Goal: Information Seeking & Learning: Check status

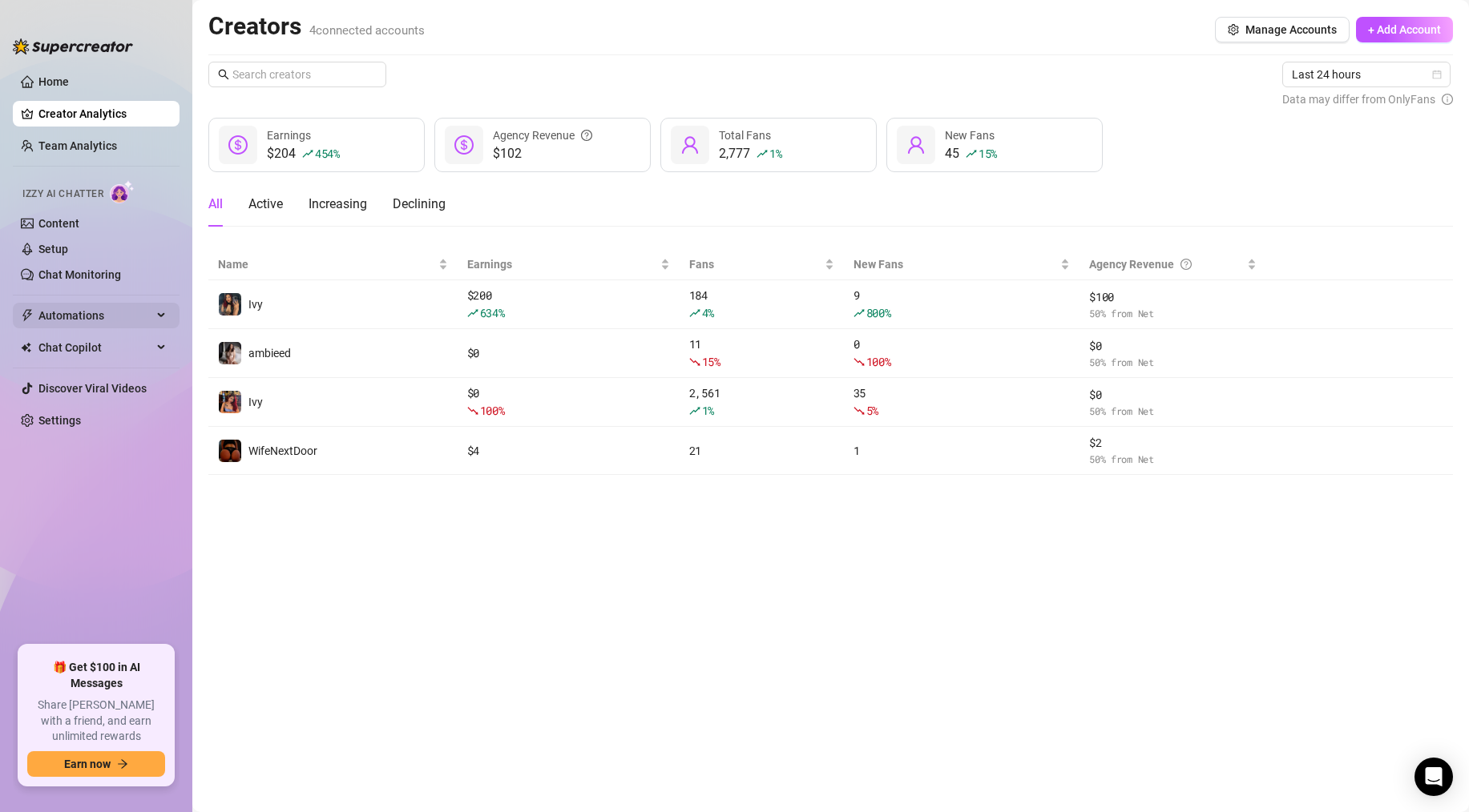
click at [94, 312] on span "Automations" at bounding box center [95, 315] width 114 height 25
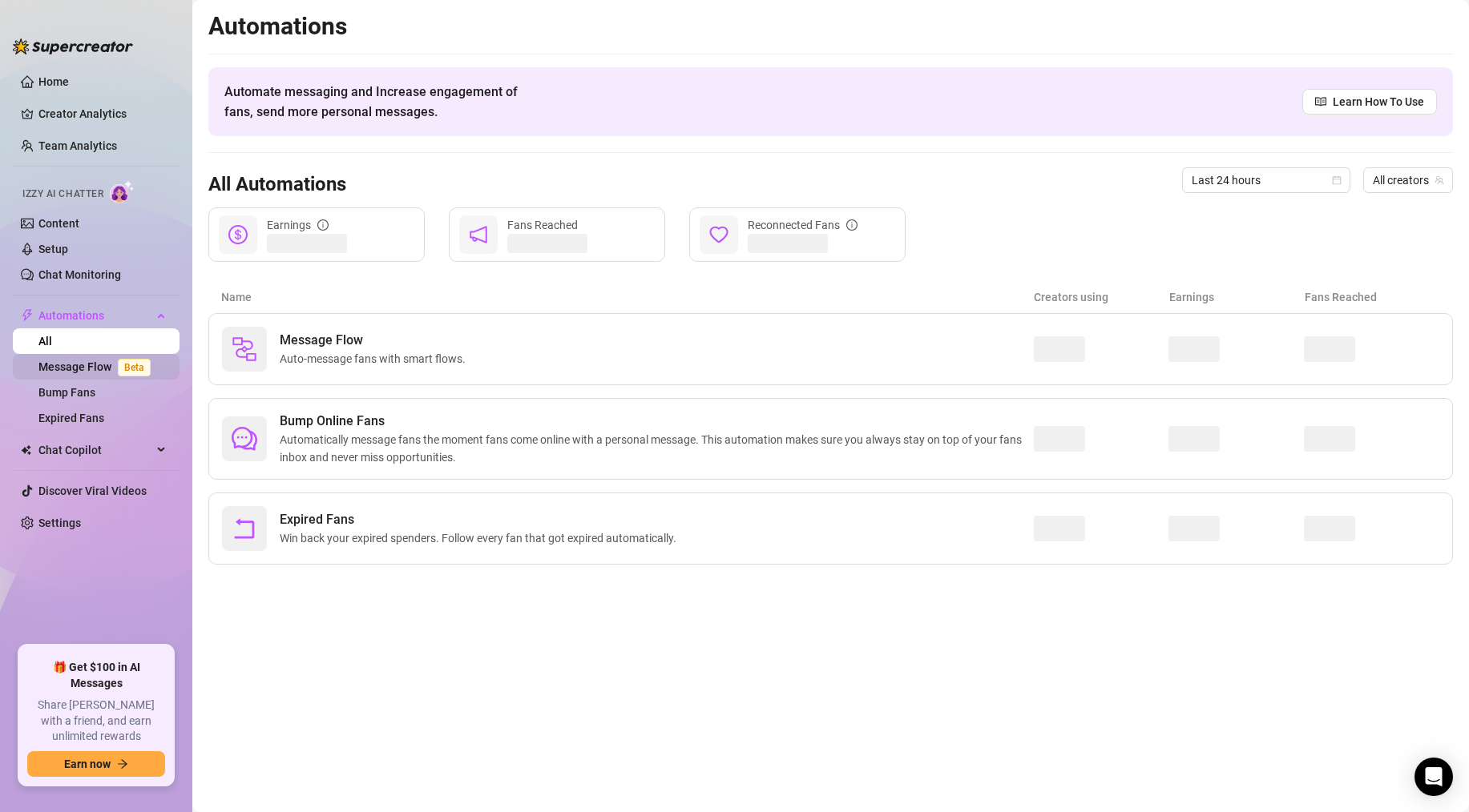
click at [116, 362] on link "Message Flow Beta" at bounding box center [97, 367] width 118 height 13
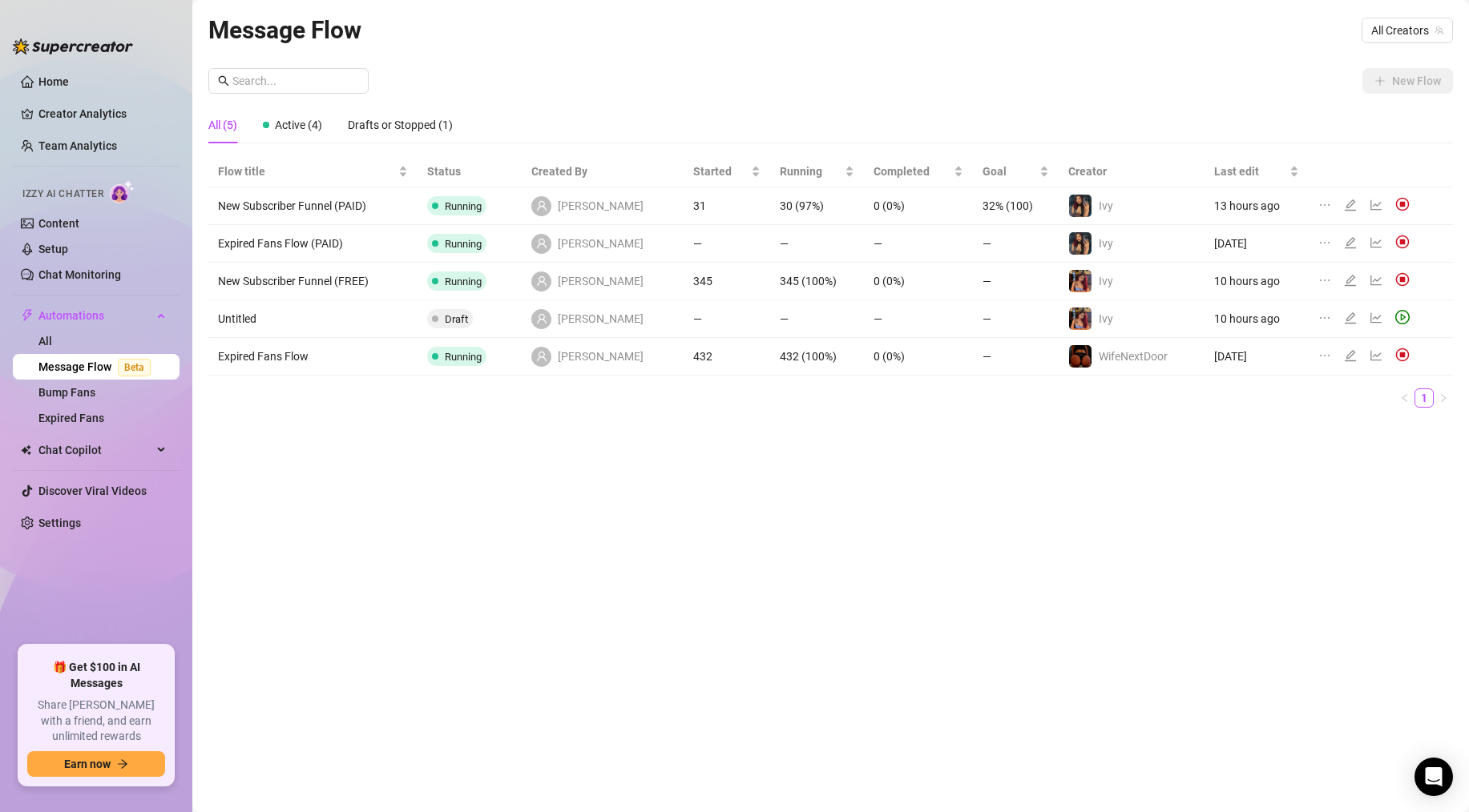
click at [1377, 211] on div at bounding box center [1379, 206] width 19 height 18
click at [1374, 207] on icon "line-chart" at bounding box center [1375, 205] width 13 height 13
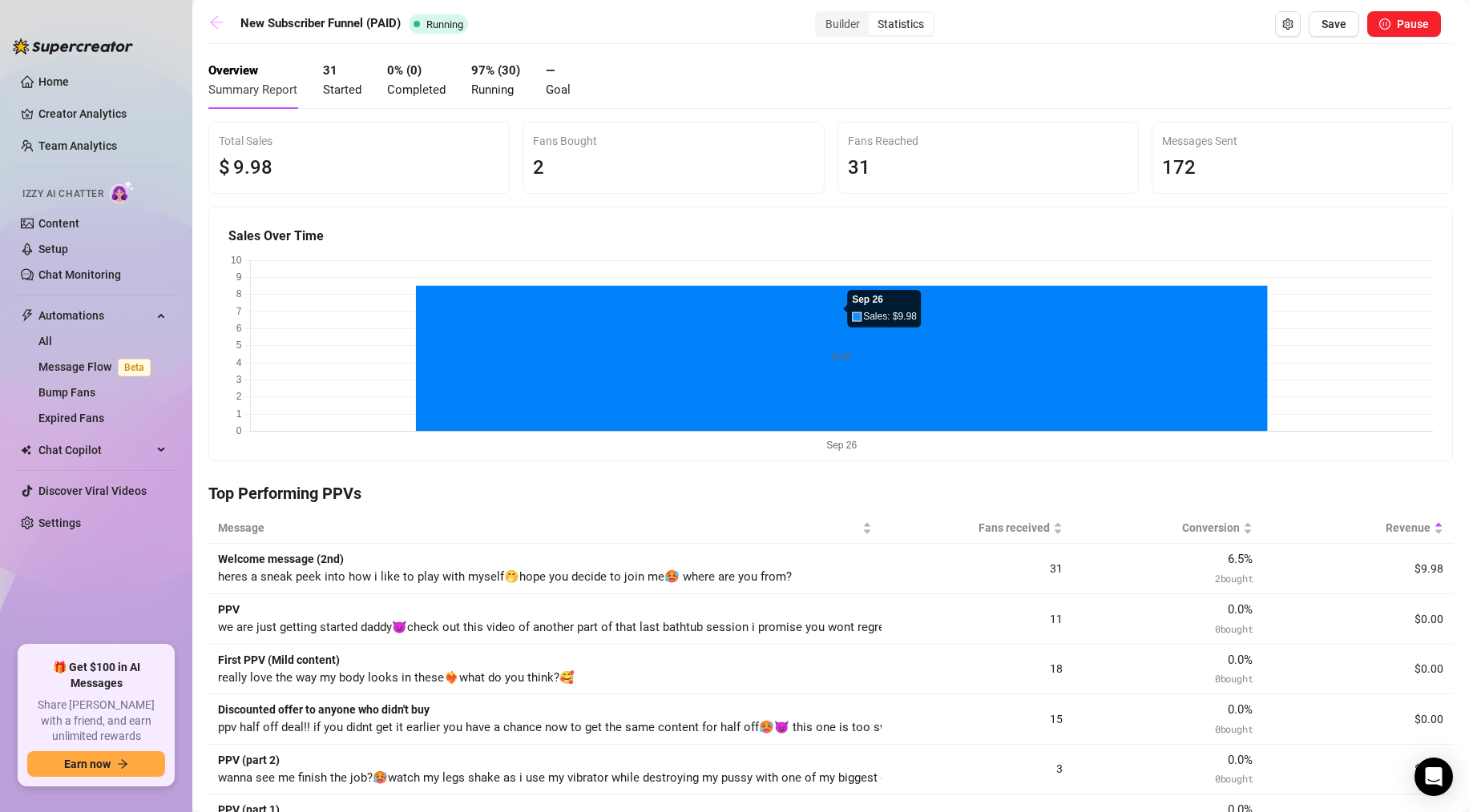
click at [213, 16] on icon "arrow-left" at bounding box center [216, 22] width 16 height 16
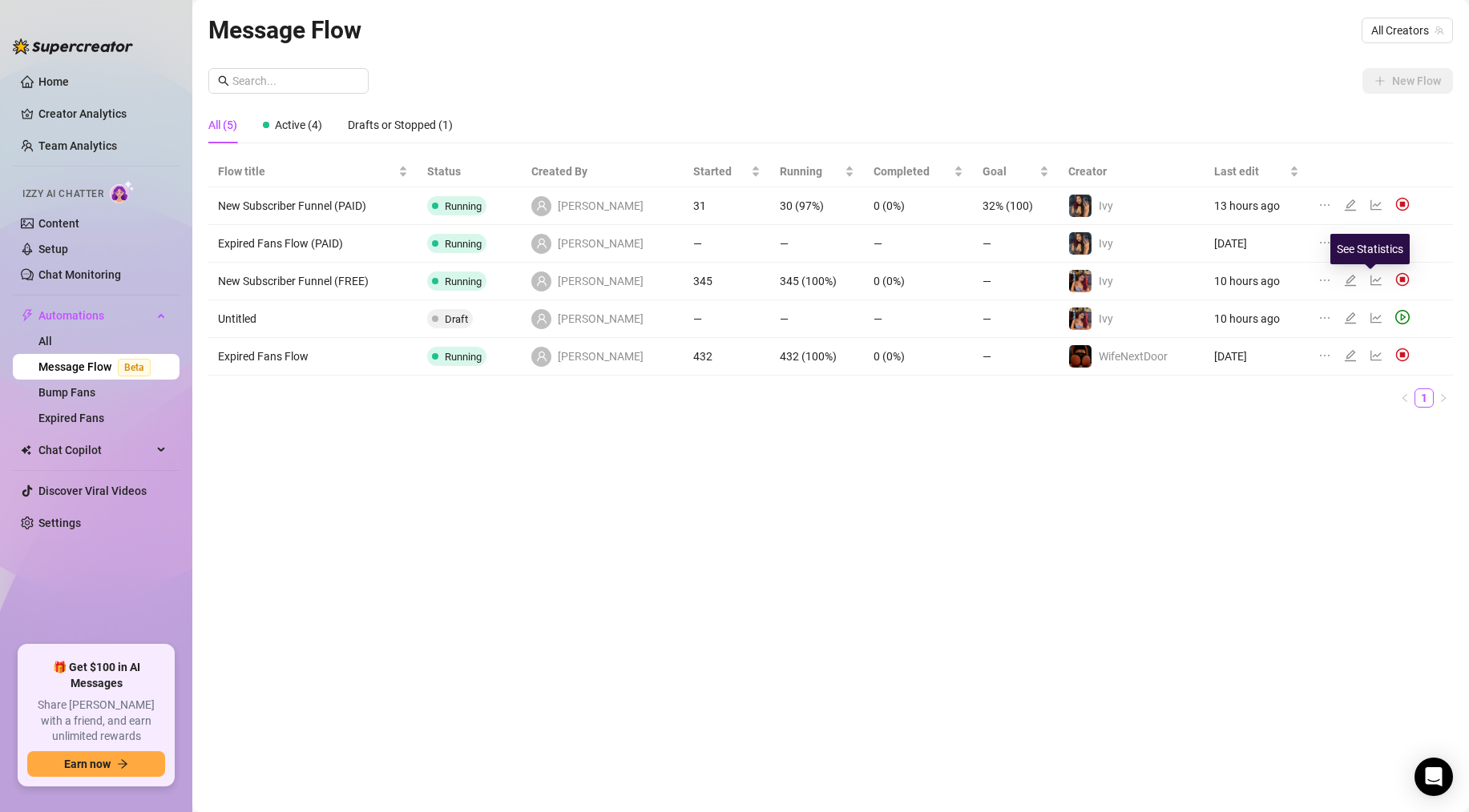
click at [1370, 285] on icon "line-chart" at bounding box center [1375, 280] width 13 height 13
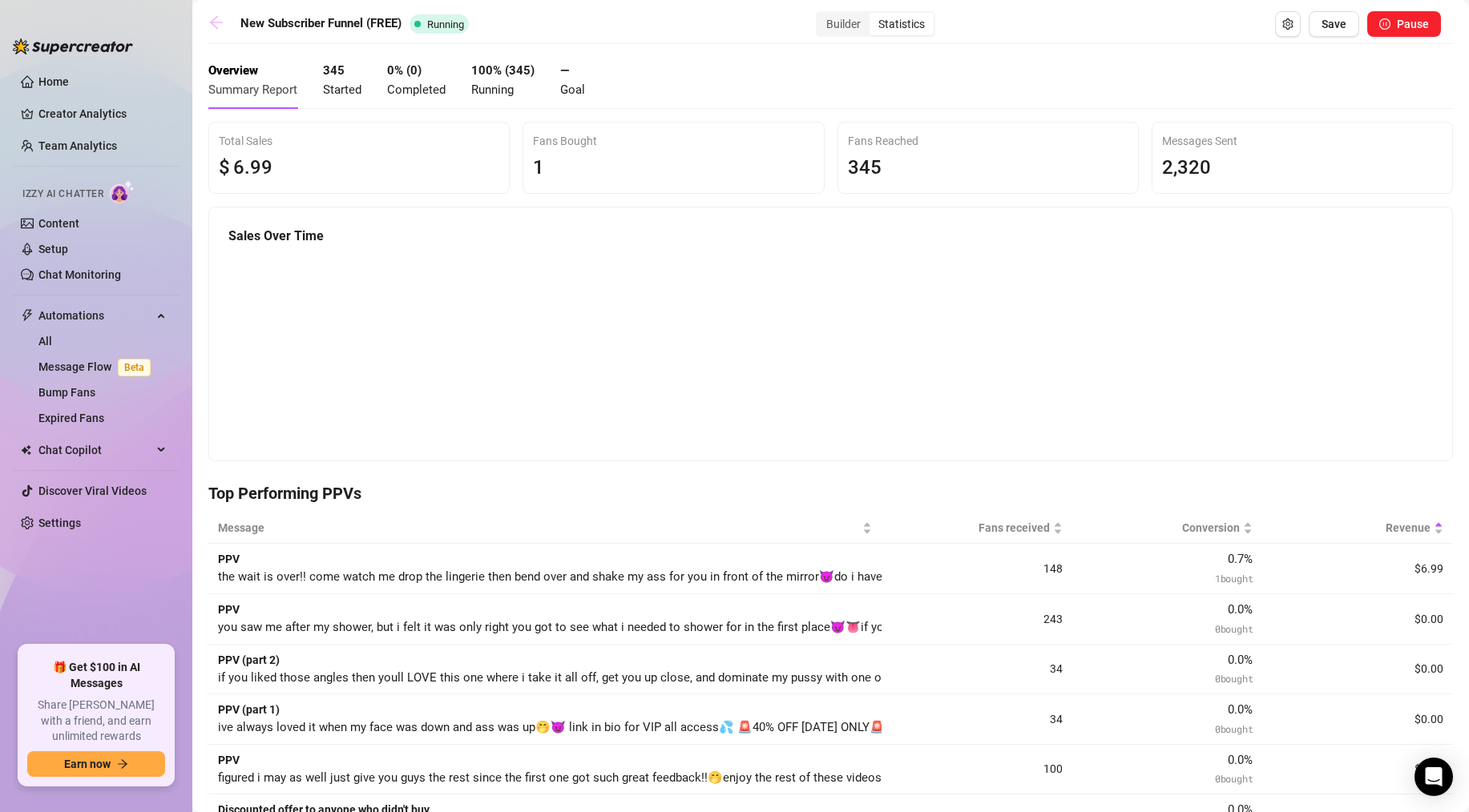
click at [222, 28] on icon "arrow-left" at bounding box center [216, 22] width 16 height 16
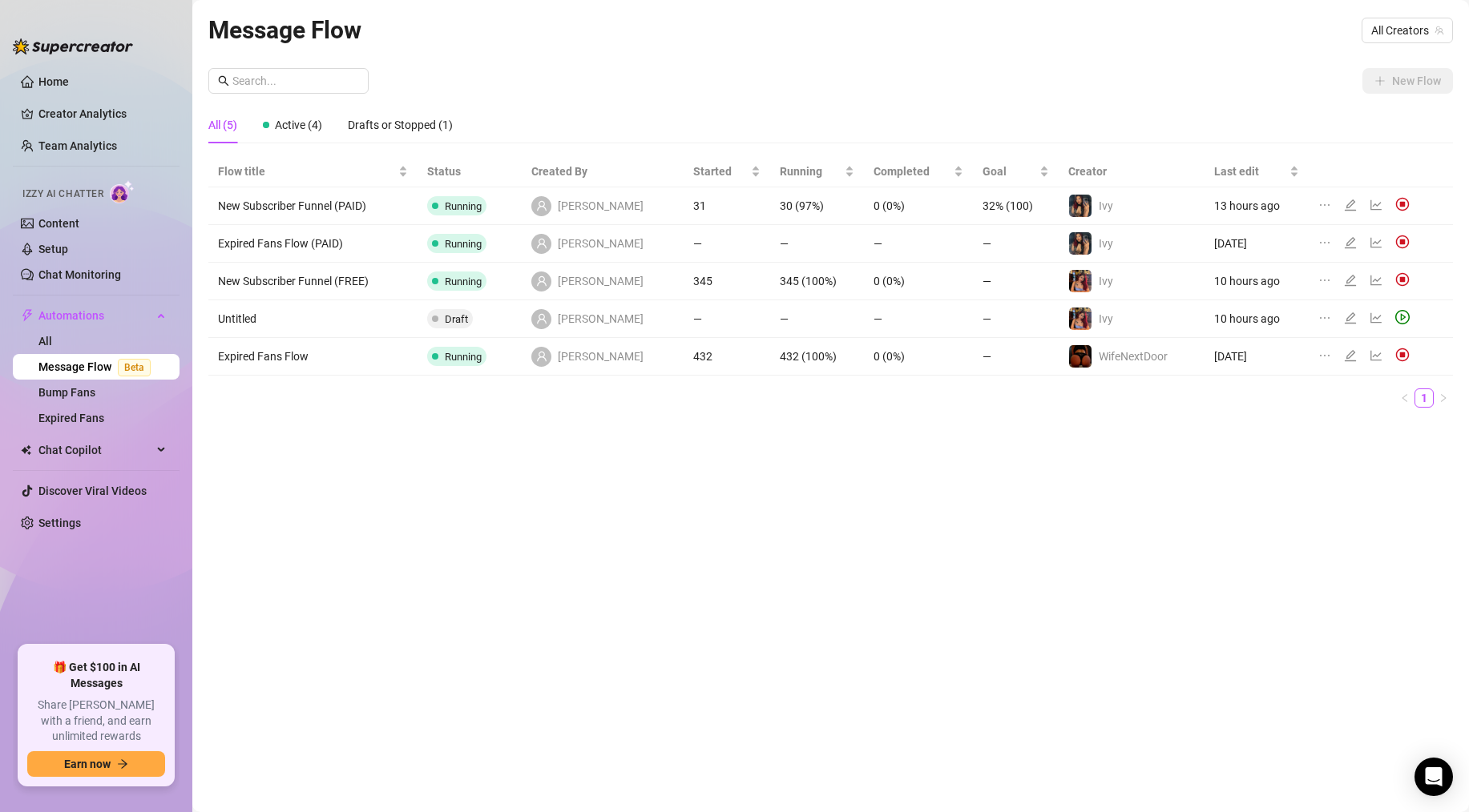
click at [1381, 357] on div at bounding box center [1379, 357] width 19 height 18
click at [1362, 357] on div at bounding box center [1367, 357] width 98 height 18
click at [1378, 357] on div at bounding box center [1379, 357] width 19 height 18
click at [1355, 355] on div at bounding box center [1353, 357] width 19 height 18
click at [1370, 355] on icon "line-chart" at bounding box center [1375, 357] width 11 height 11
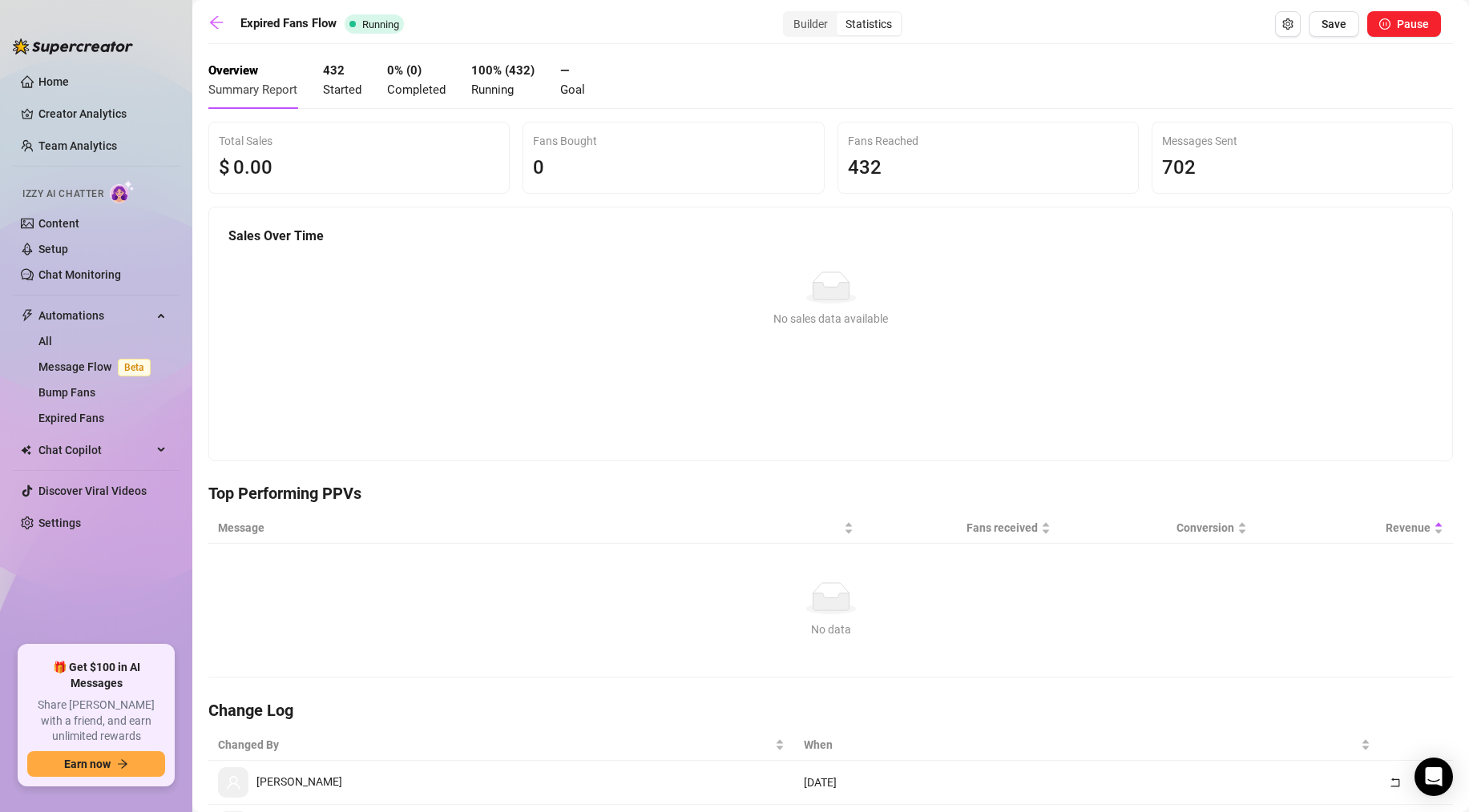
click at [233, 17] on div "Expired Fans Flow Running Builder Statistics Save Pause" at bounding box center [824, 24] width 1232 height 25
click at [221, 17] on icon "arrow-left" at bounding box center [216, 22] width 16 height 16
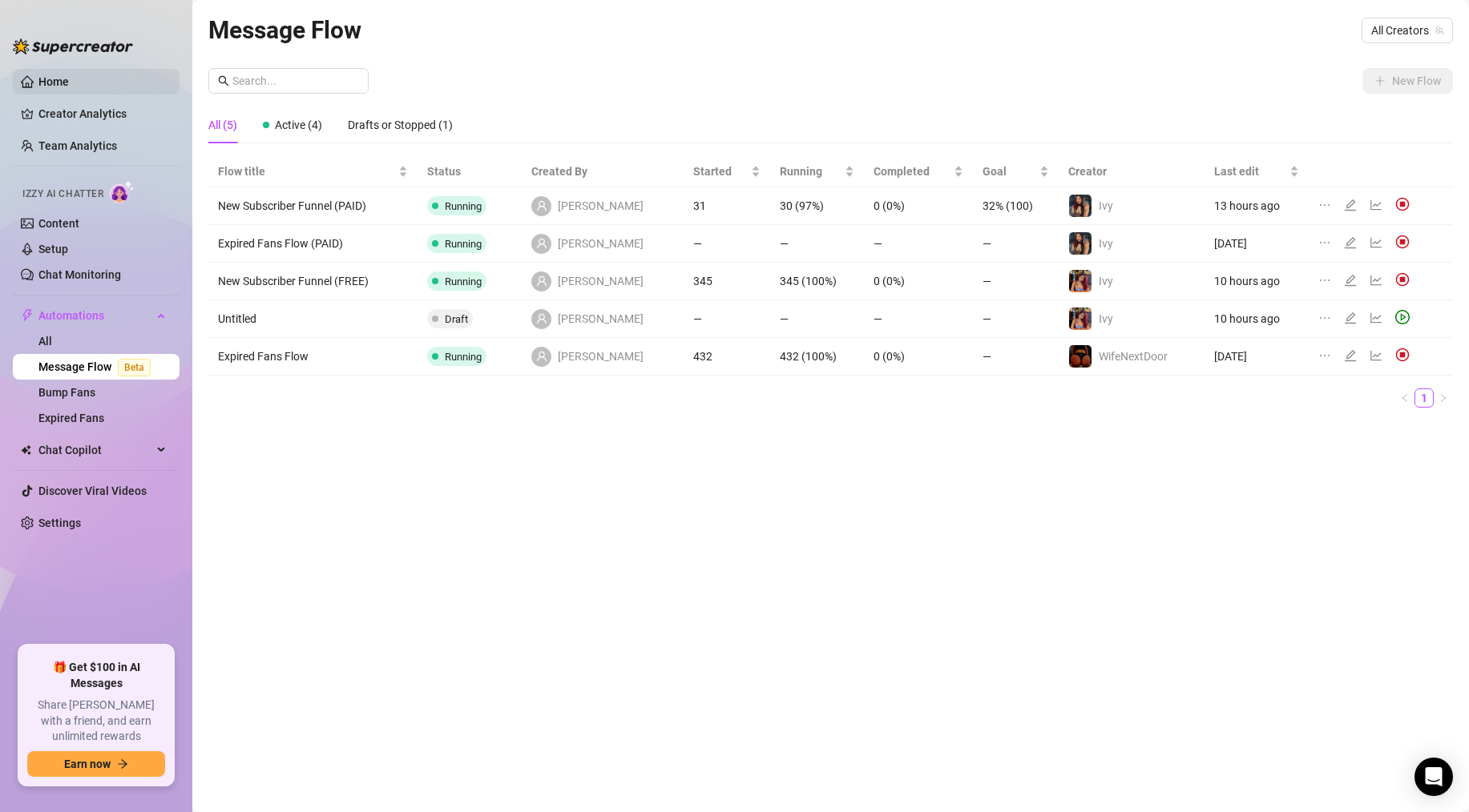
click at [69, 88] on link "Home" at bounding box center [53, 81] width 31 height 13
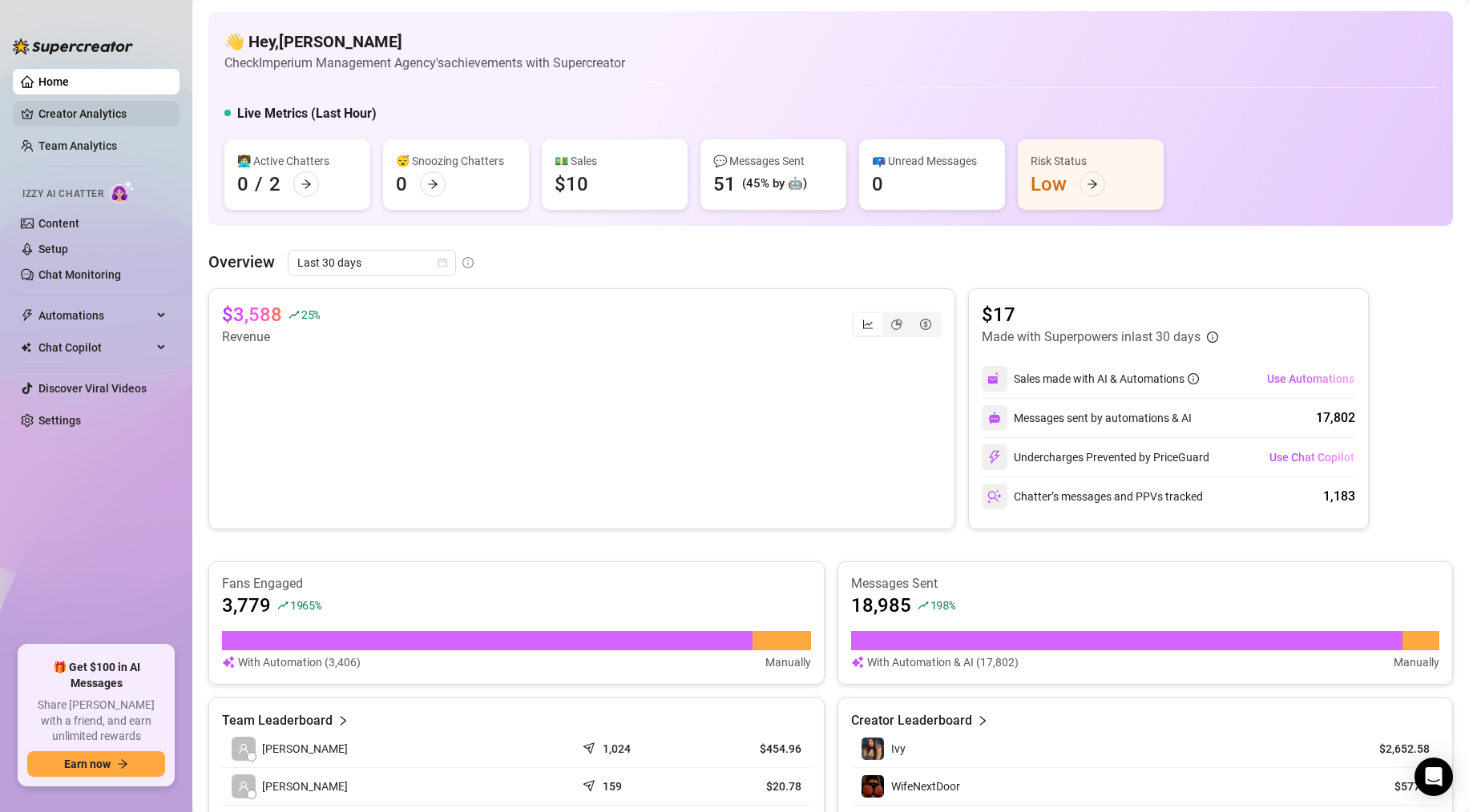
click at [82, 117] on link "Creator Analytics" at bounding box center [102, 113] width 128 height 25
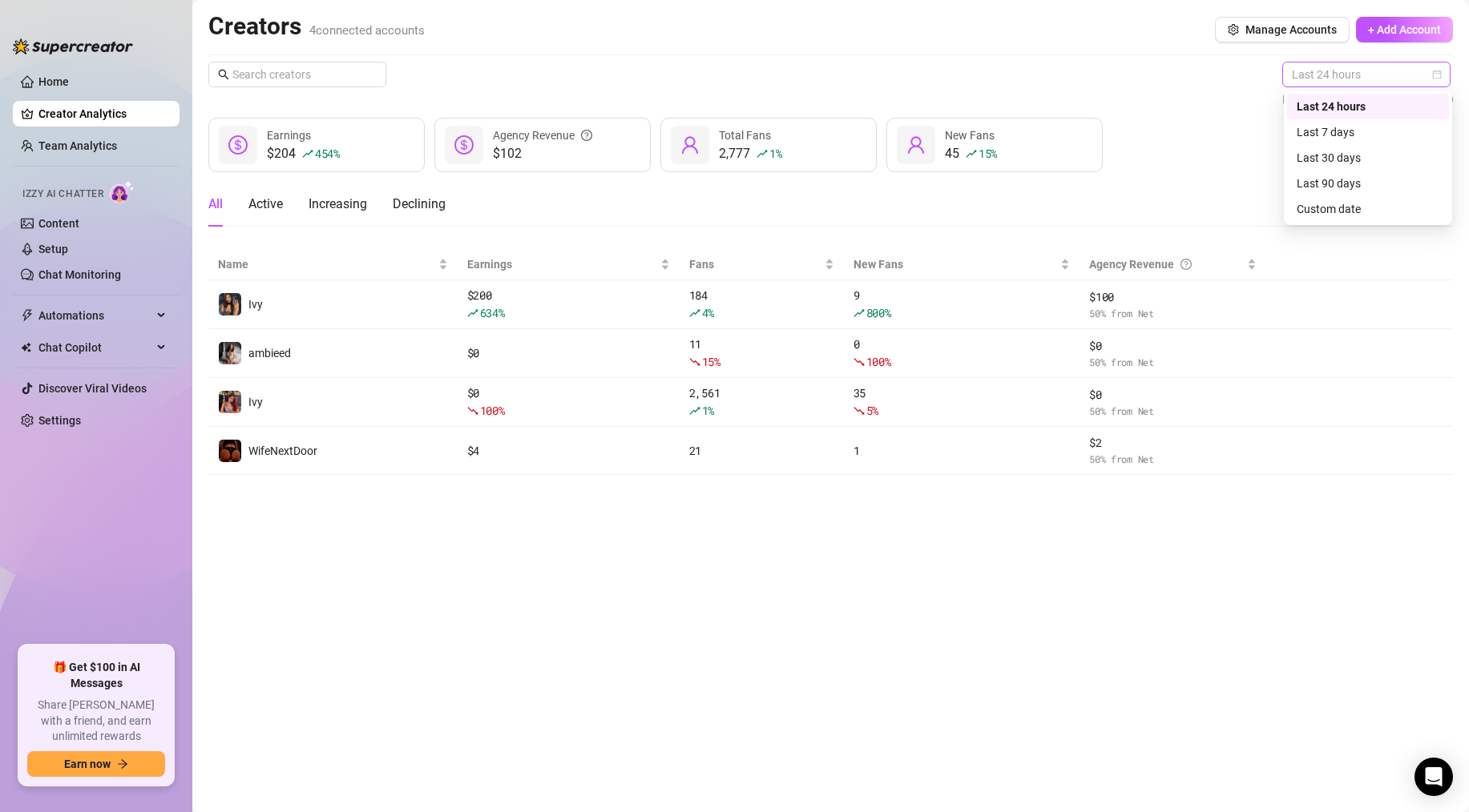
click at [1311, 73] on span "Last 24 hours" at bounding box center [1366, 74] width 149 height 24
click at [1321, 99] on div "Last 24 hours" at bounding box center [1367, 107] width 143 height 18
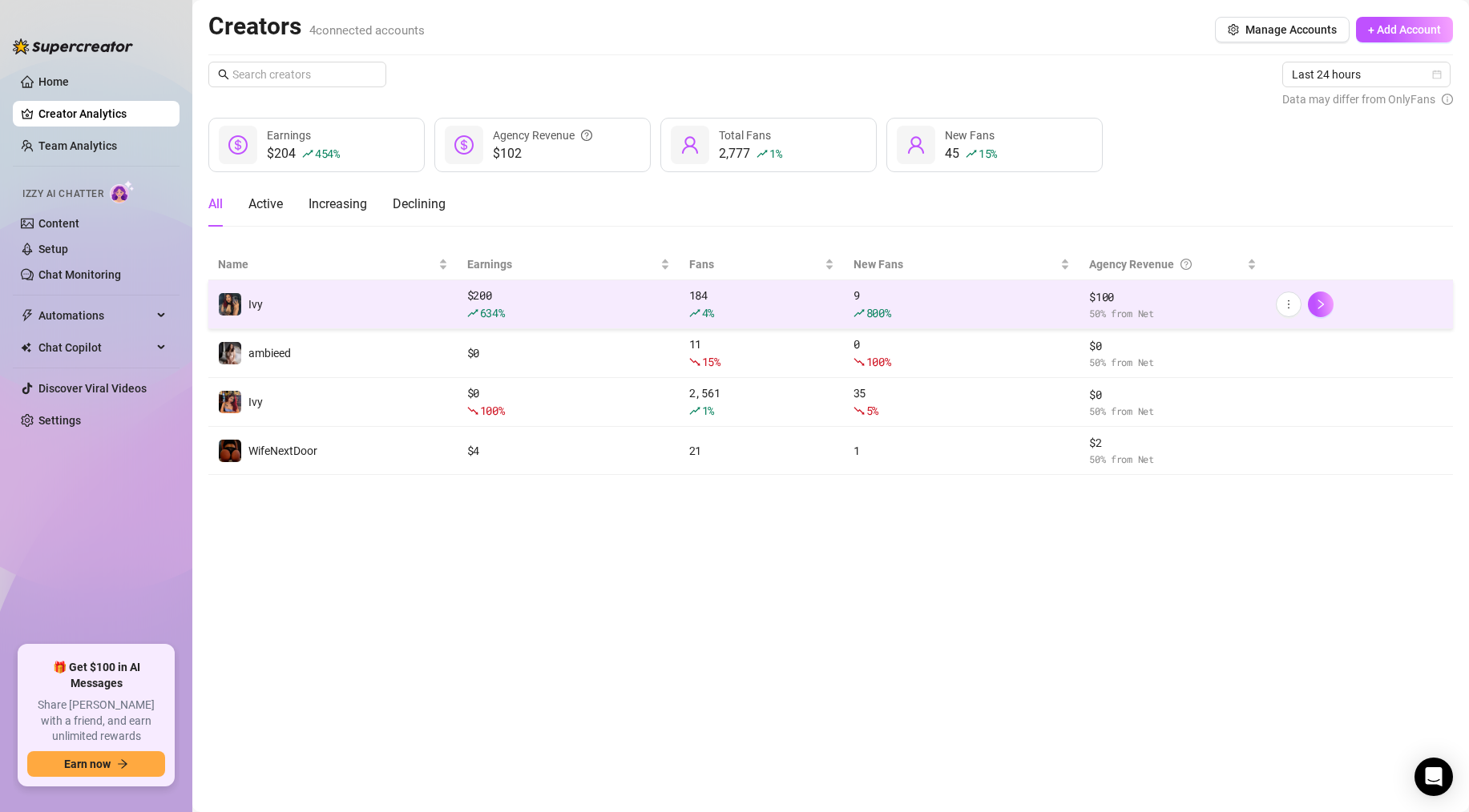
click at [745, 308] on div "4 %" at bounding box center [762, 314] width 145 height 18
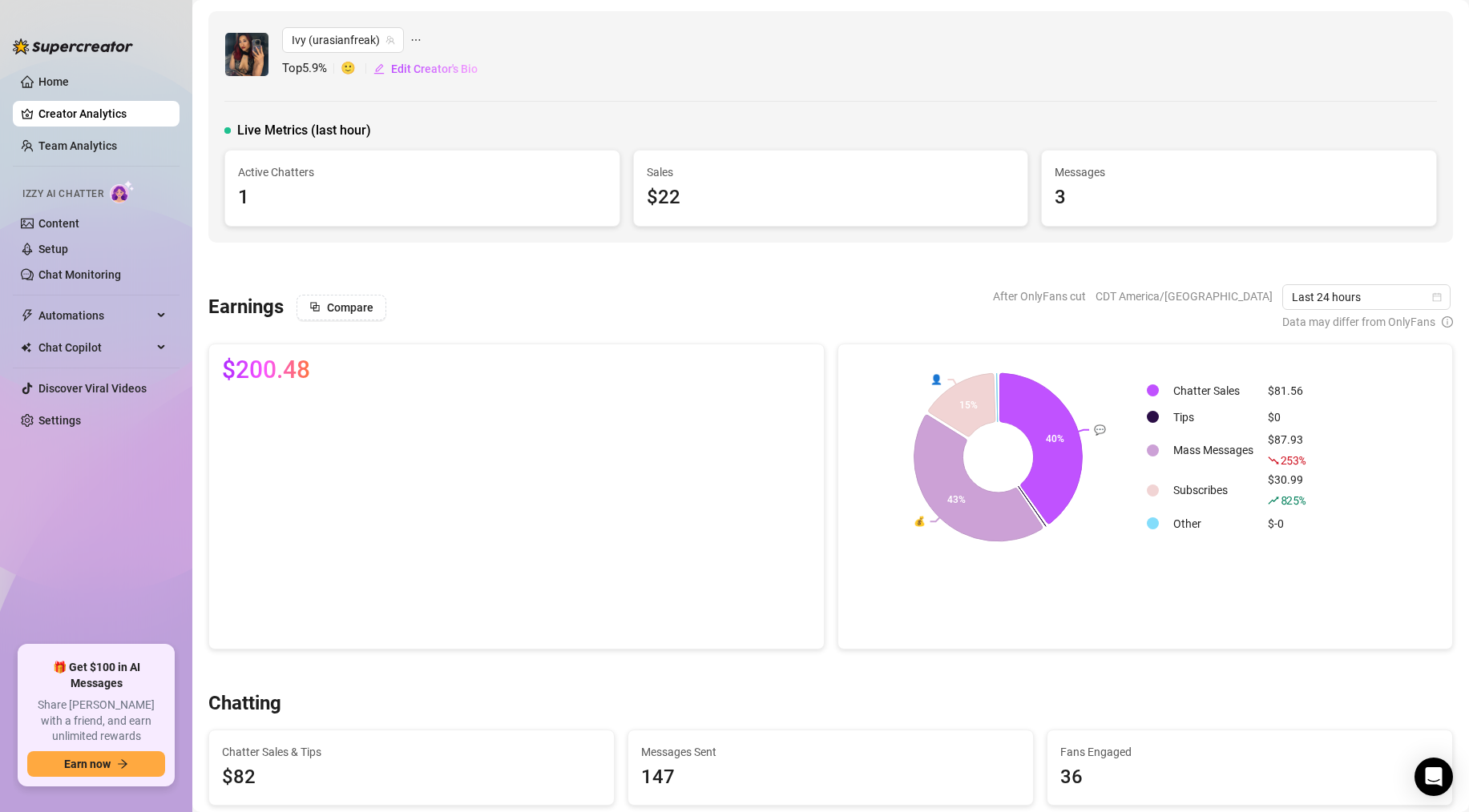
click at [72, 103] on link "Creator Analytics" at bounding box center [102, 113] width 128 height 25
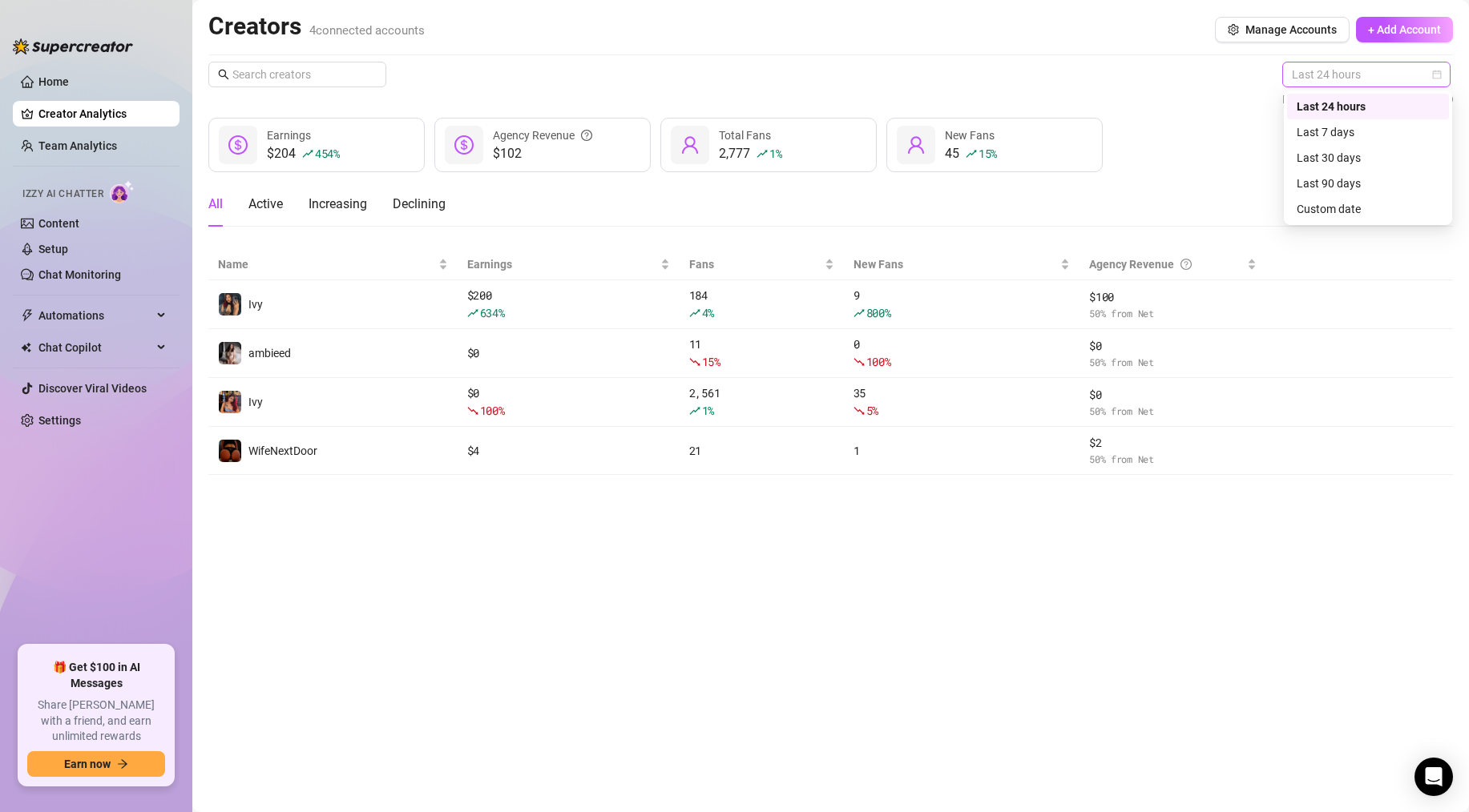
click at [1298, 85] on span "Last 24 hours" at bounding box center [1366, 74] width 149 height 24
click at [1307, 136] on div "Last 7 days" at bounding box center [1367, 132] width 143 height 18
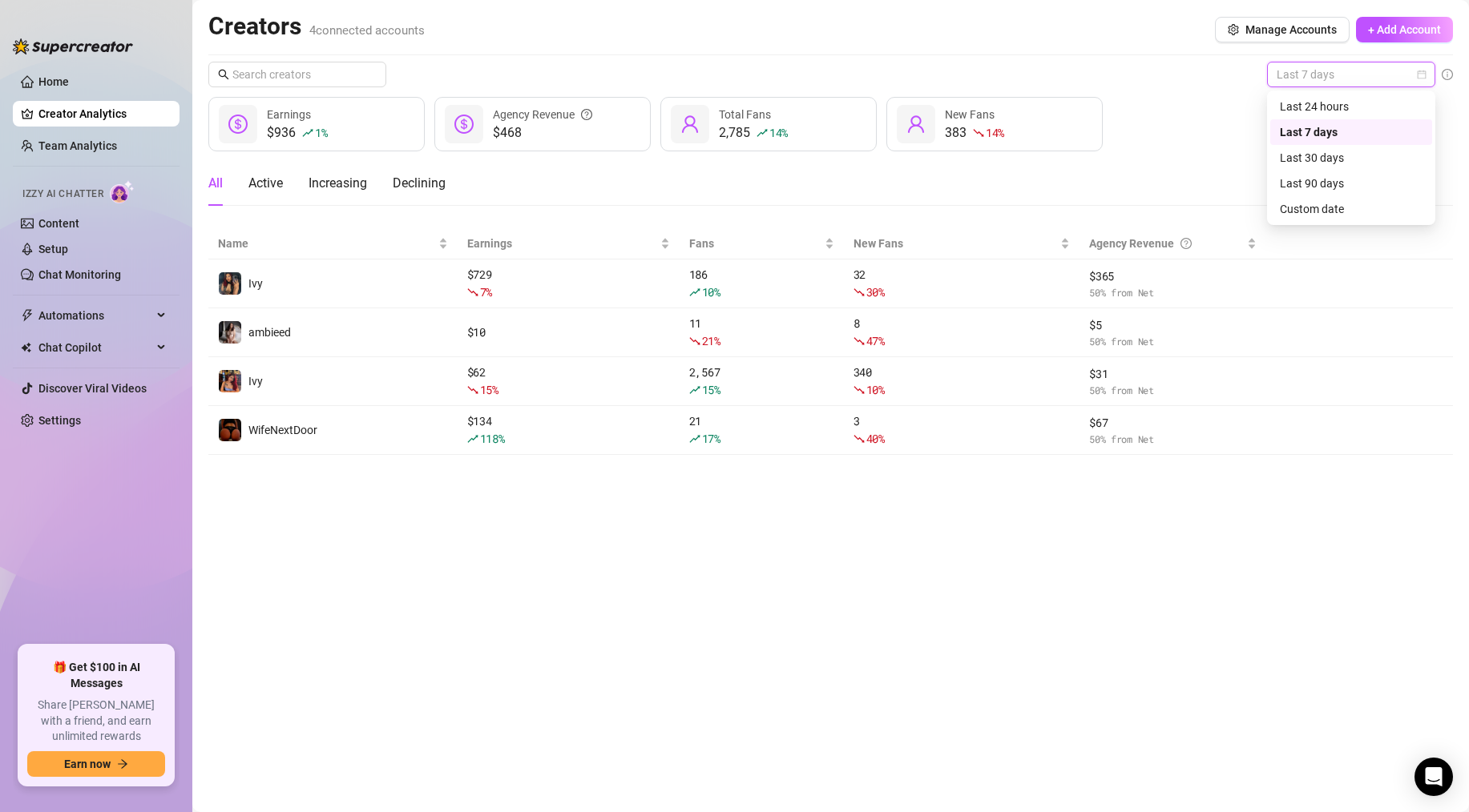
click at [1320, 86] on span "Last 7 days" at bounding box center [1351, 74] width 149 height 24
click at [1319, 104] on div "Last 24 hours" at bounding box center [1351, 107] width 143 height 18
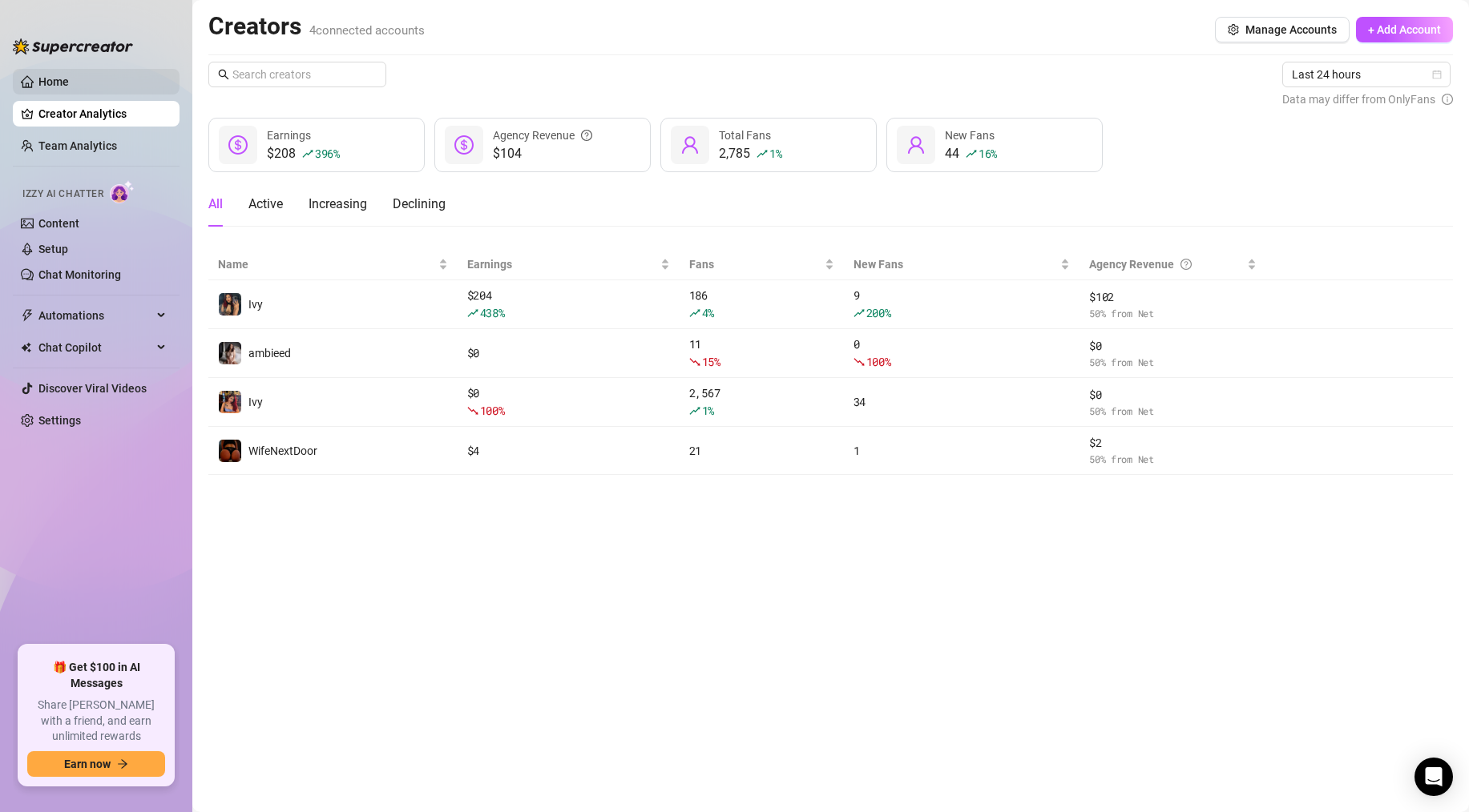
click at [69, 88] on link "Home" at bounding box center [53, 81] width 31 height 13
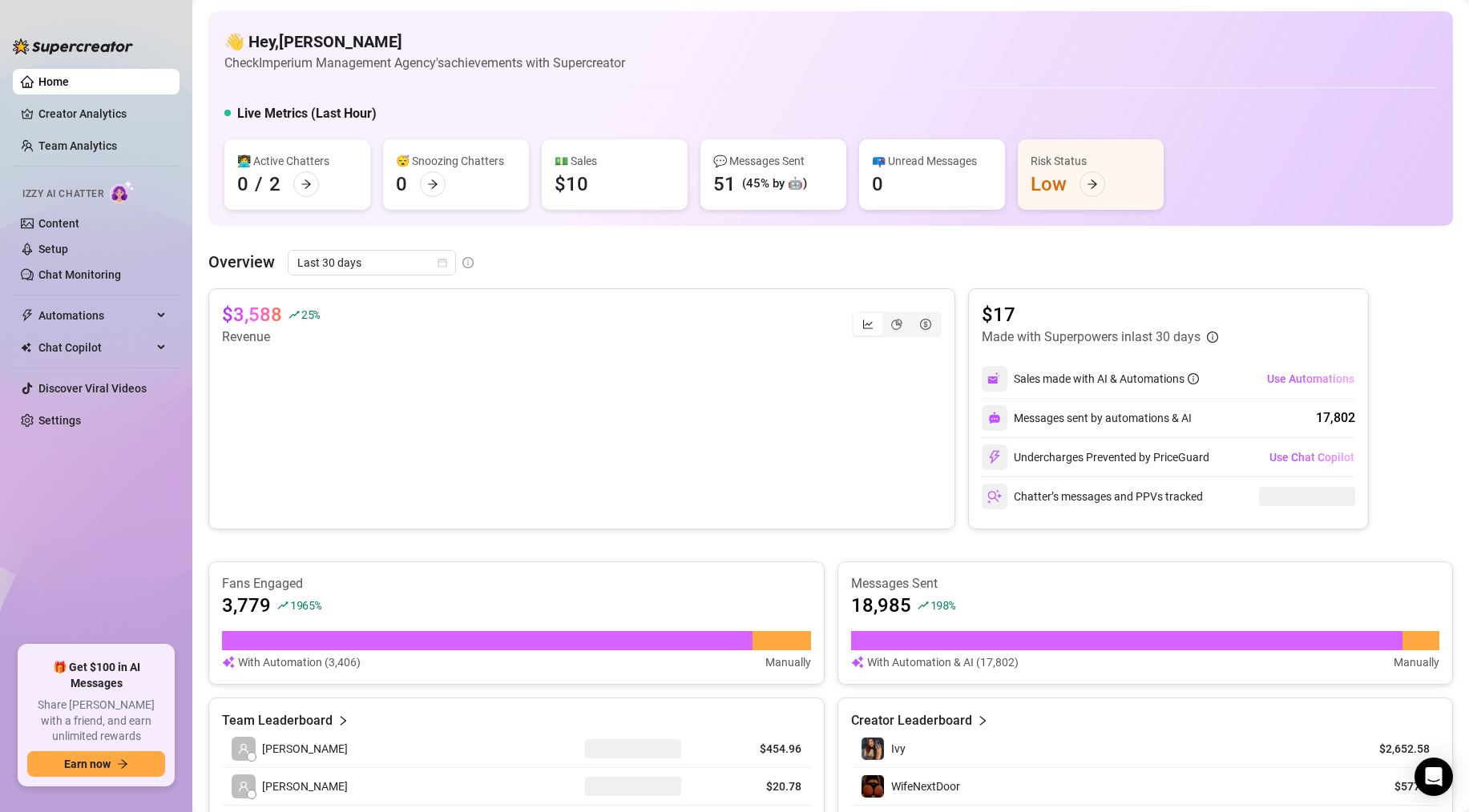
click at [69, 88] on link "Home" at bounding box center [53, 81] width 31 height 13
click at [390, 258] on span "Last 30 days" at bounding box center [371, 262] width 149 height 24
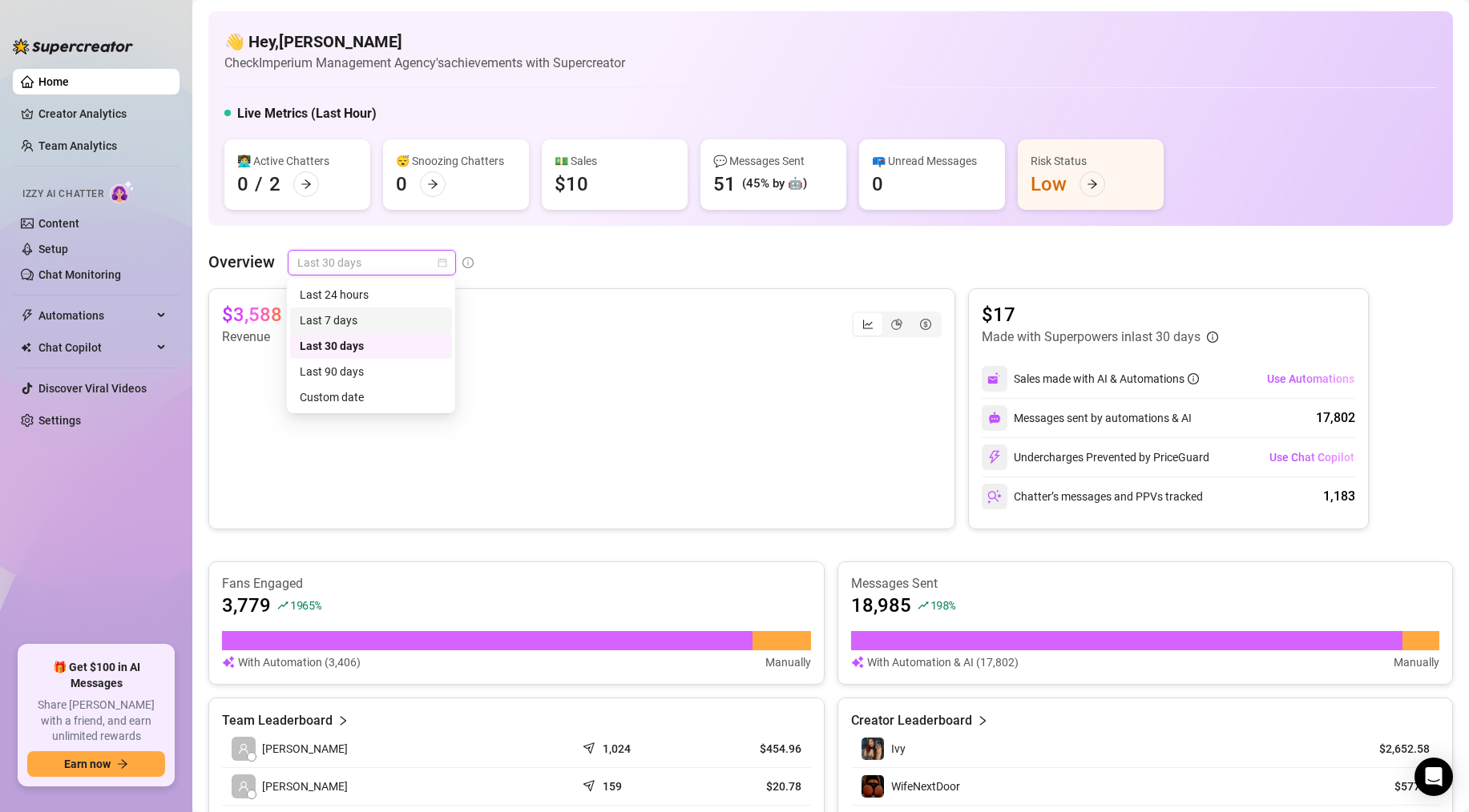
click at [364, 313] on div "Last 7 days" at bounding box center [371, 321] width 143 height 18
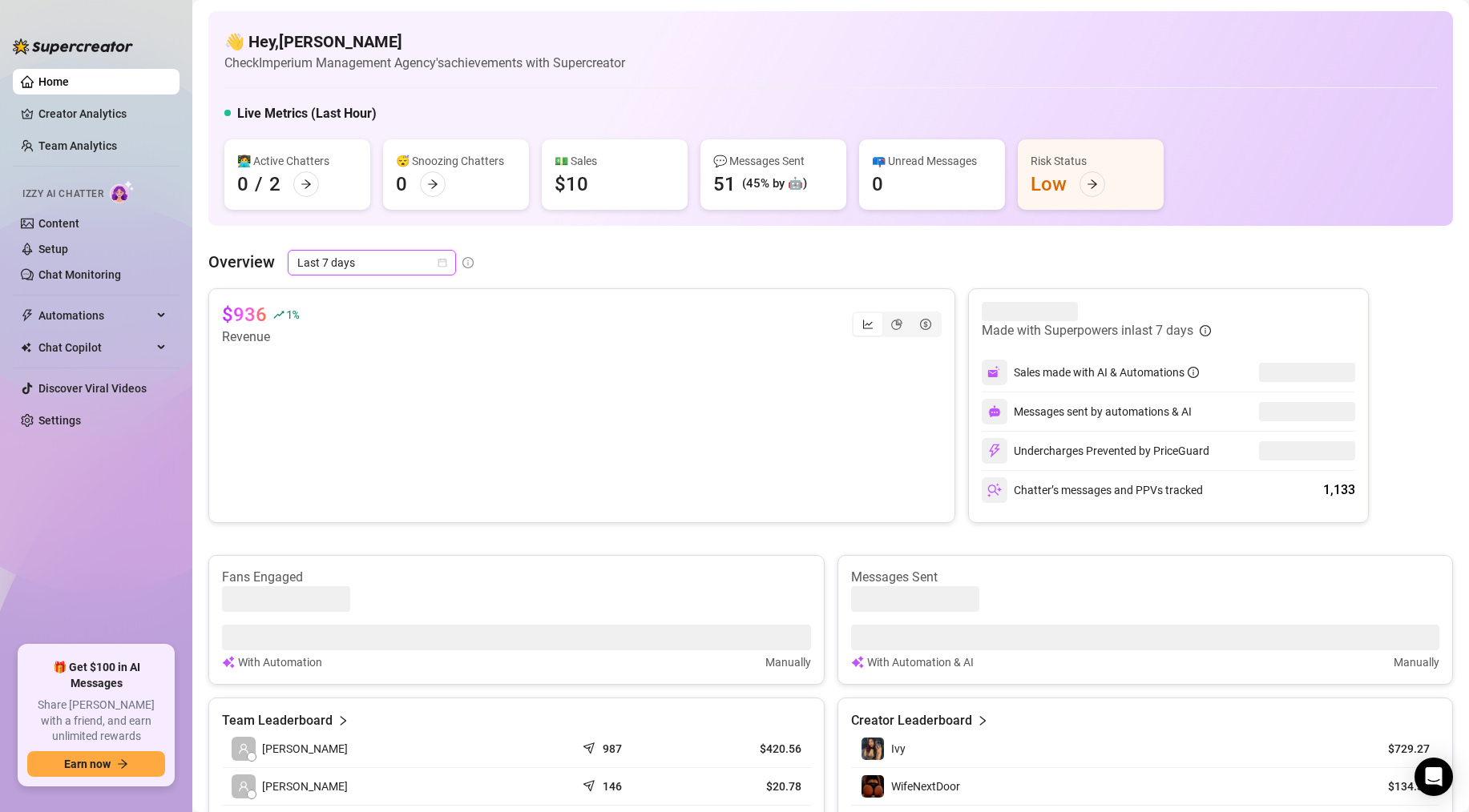
click at [371, 262] on span "Last 7 days" at bounding box center [371, 262] width 149 height 24
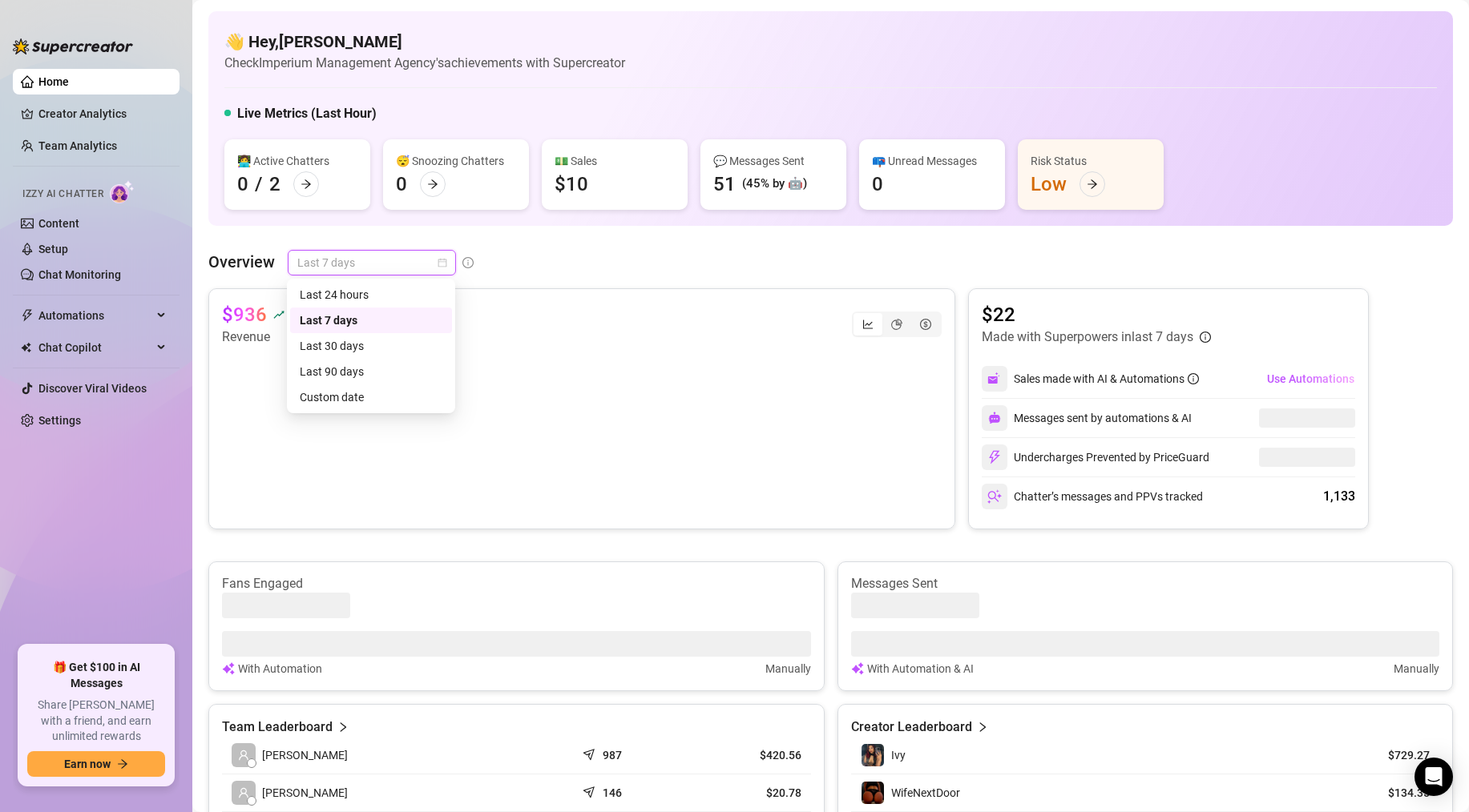
click at [364, 279] on div "Last 24 hours Last 7 days Last 30 days Last 24 hours Last 7 days Last 30 days L…" at bounding box center [371, 346] width 168 height 135
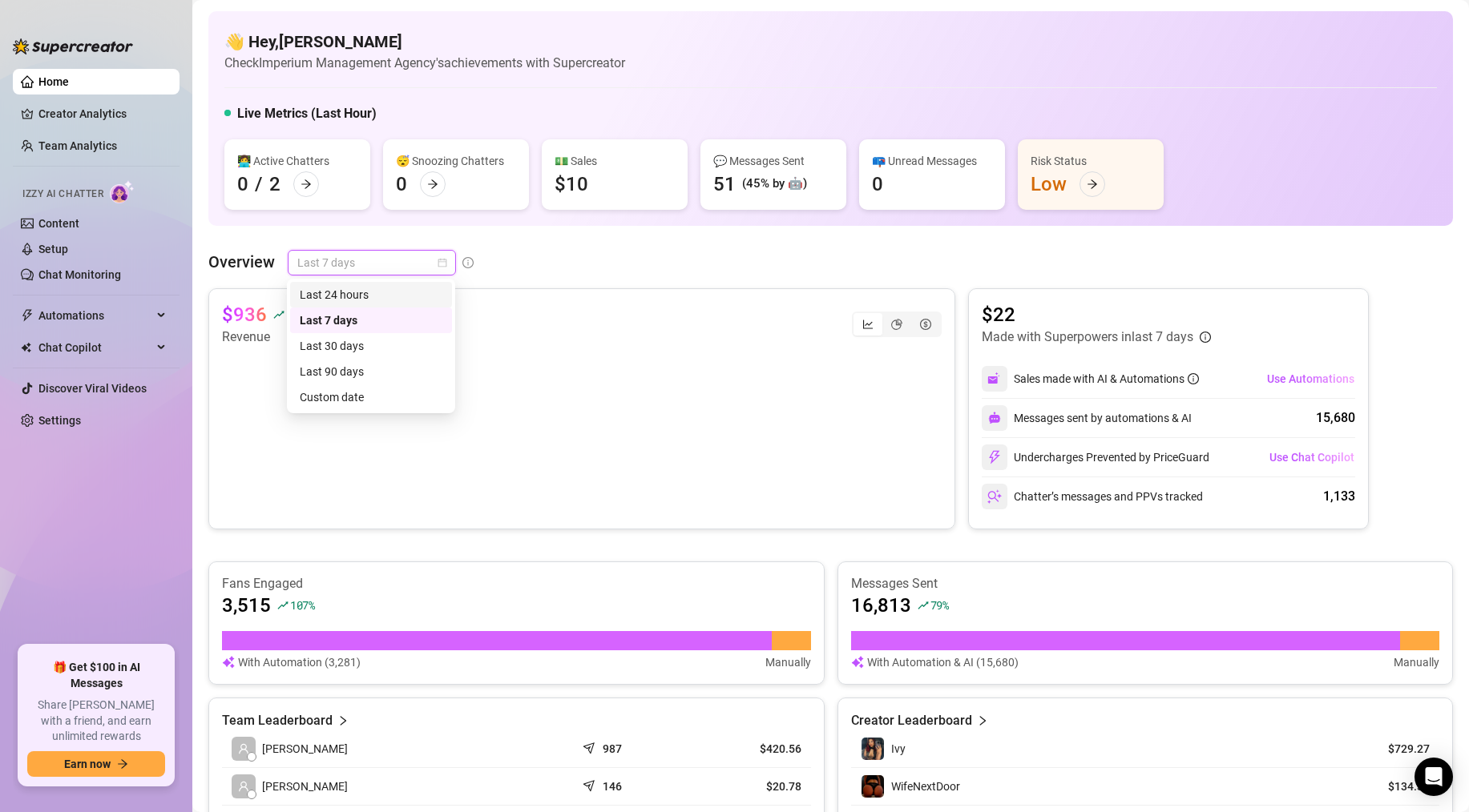
click at [364, 284] on div "Last 24 hours" at bounding box center [371, 294] width 162 height 25
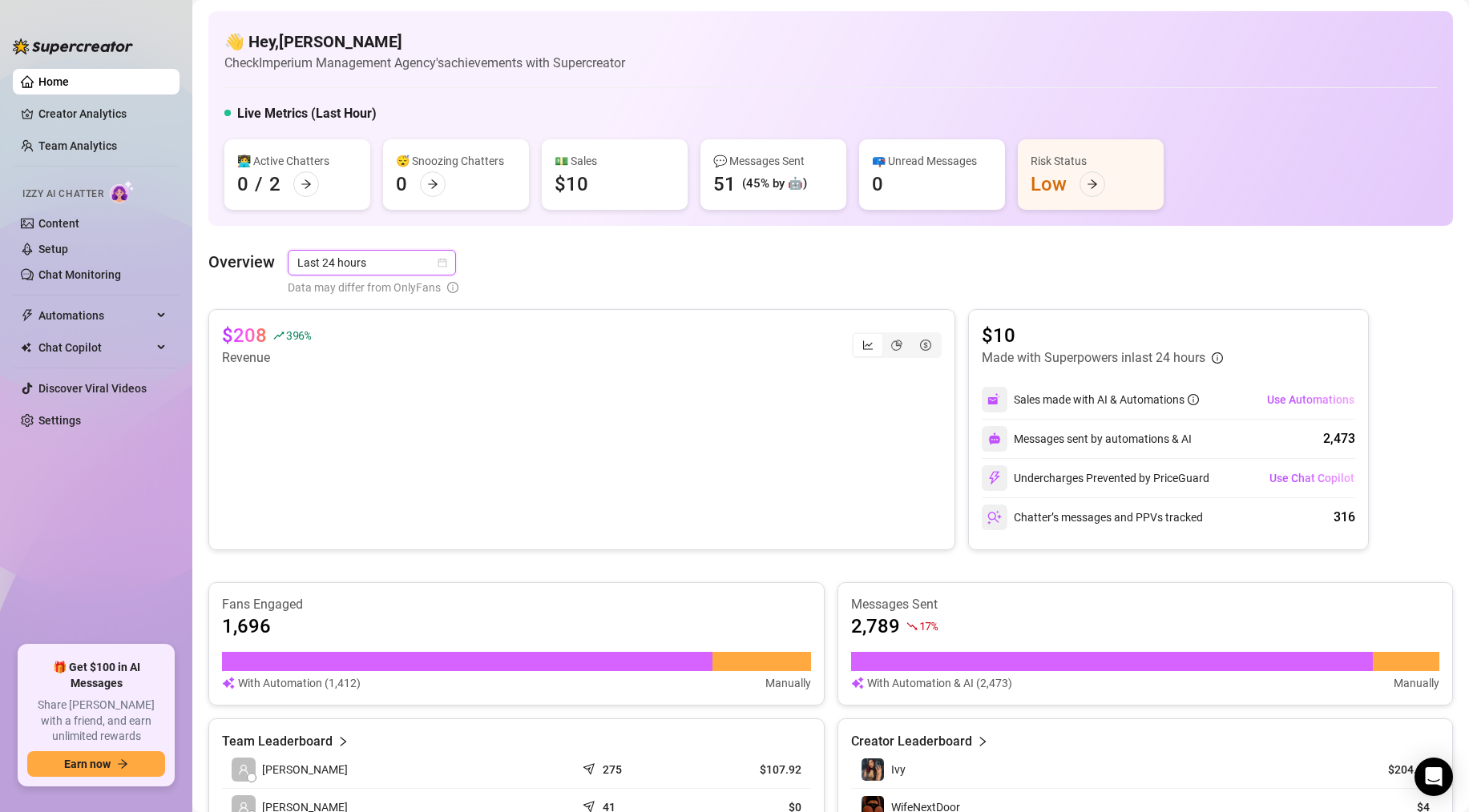
click at [369, 257] on span "Last 24 hours" at bounding box center [371, 262] width 149 height 24
click at [341, 341] on div "Last 30 days" at bounding box center [371, 346] width 143 height 18
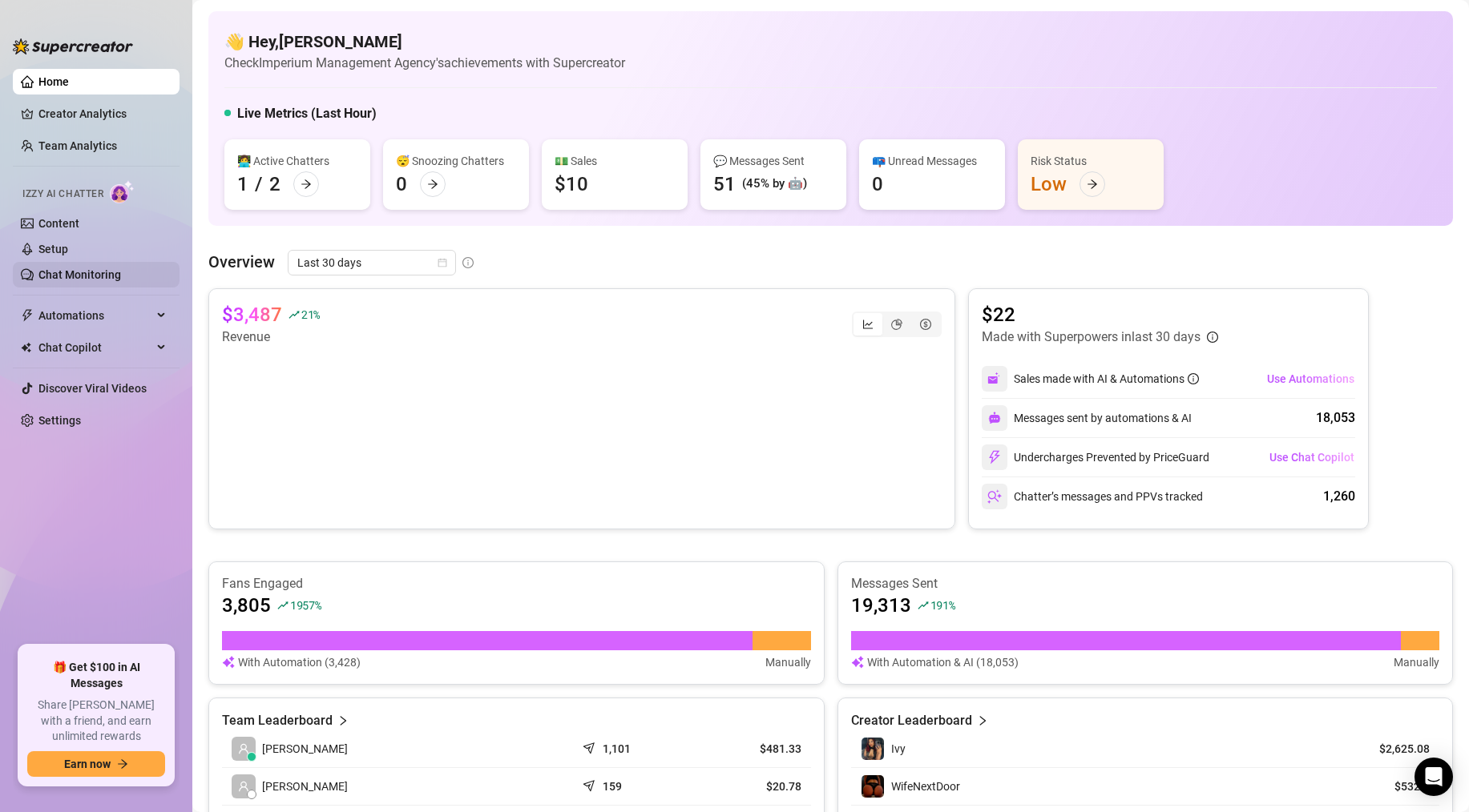
click at [85, 268] on link "Chat Monitoring" at bounding box center [80, 274] width 82 height 13
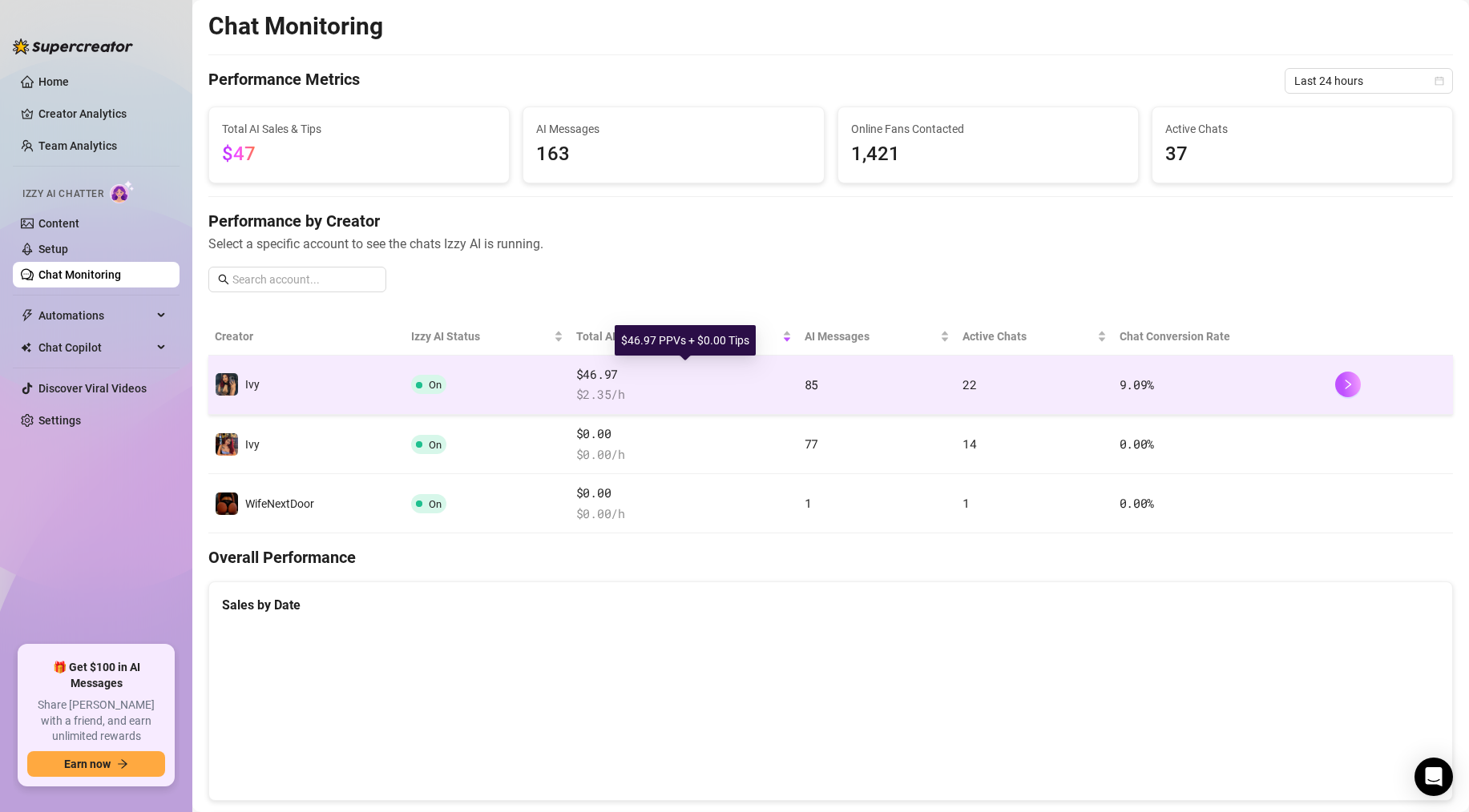
click at [588, 375] on span "$46.97" at bounding box center [684, 375] width 215 height 19
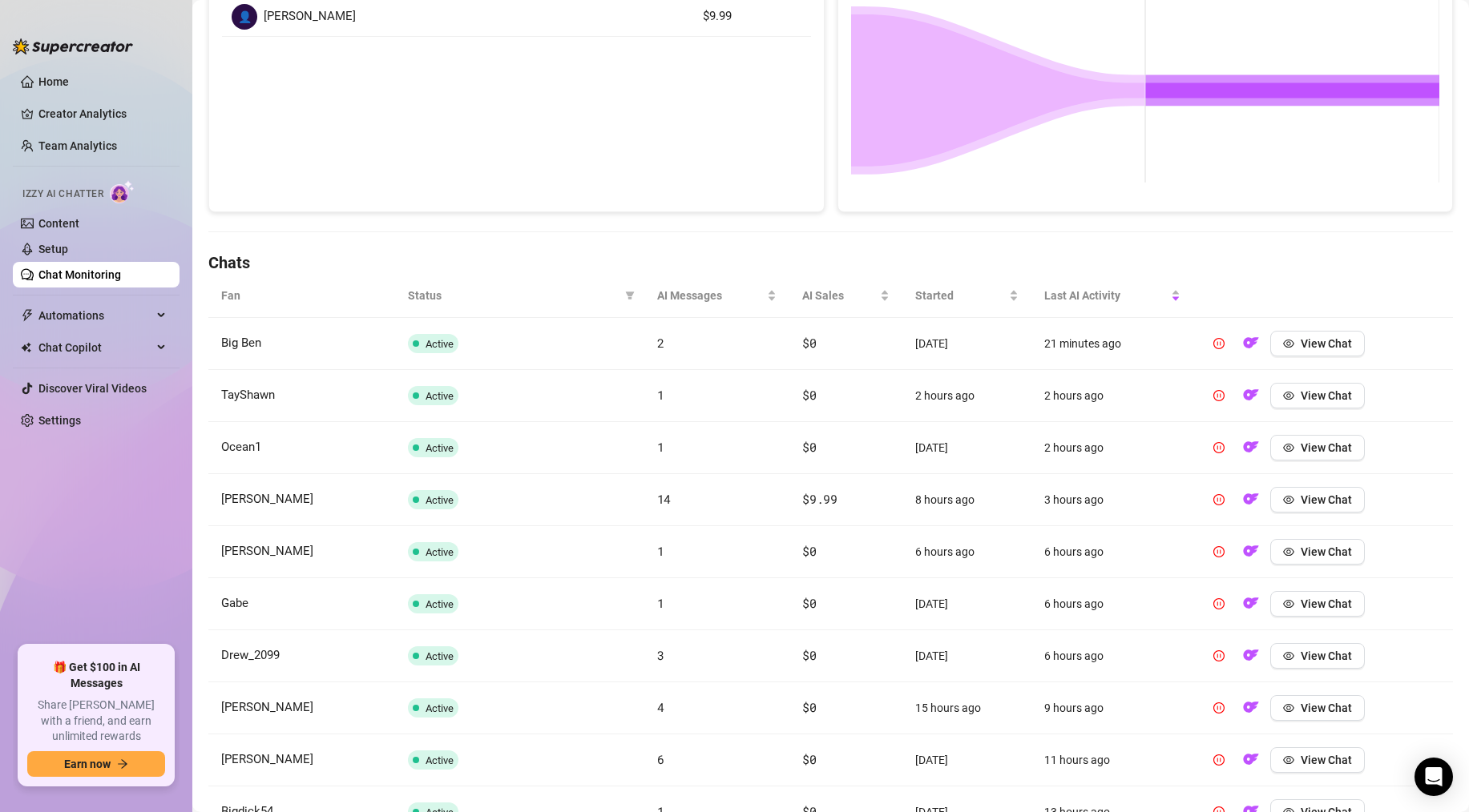
scroll to position [448, 0]
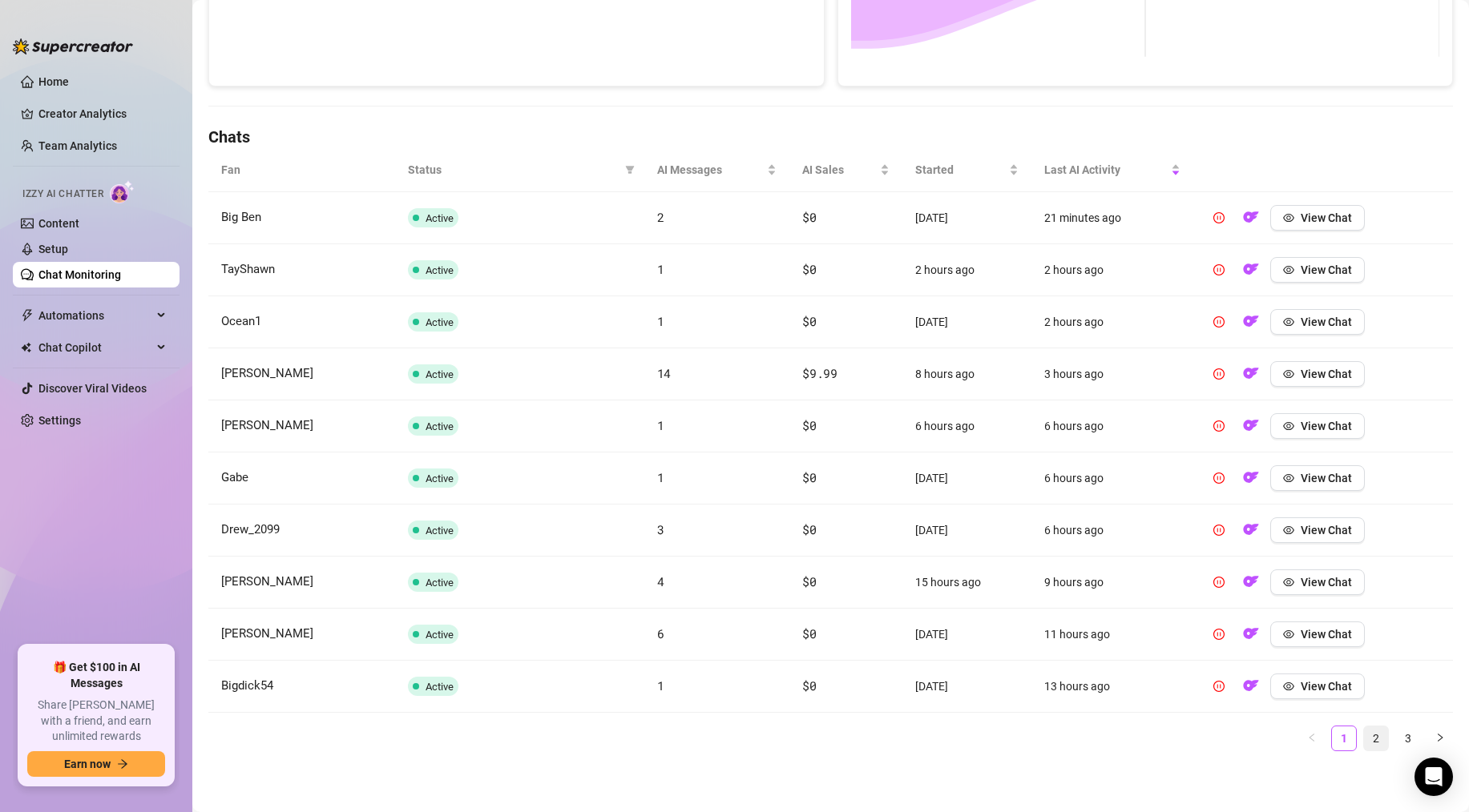
click at [1380, 738] on link "2" at bounding box center [1375, 738] width 24 height 24
click at [1404, 736] on link "3" at bounding box center [1407, 738] width 24 height 24
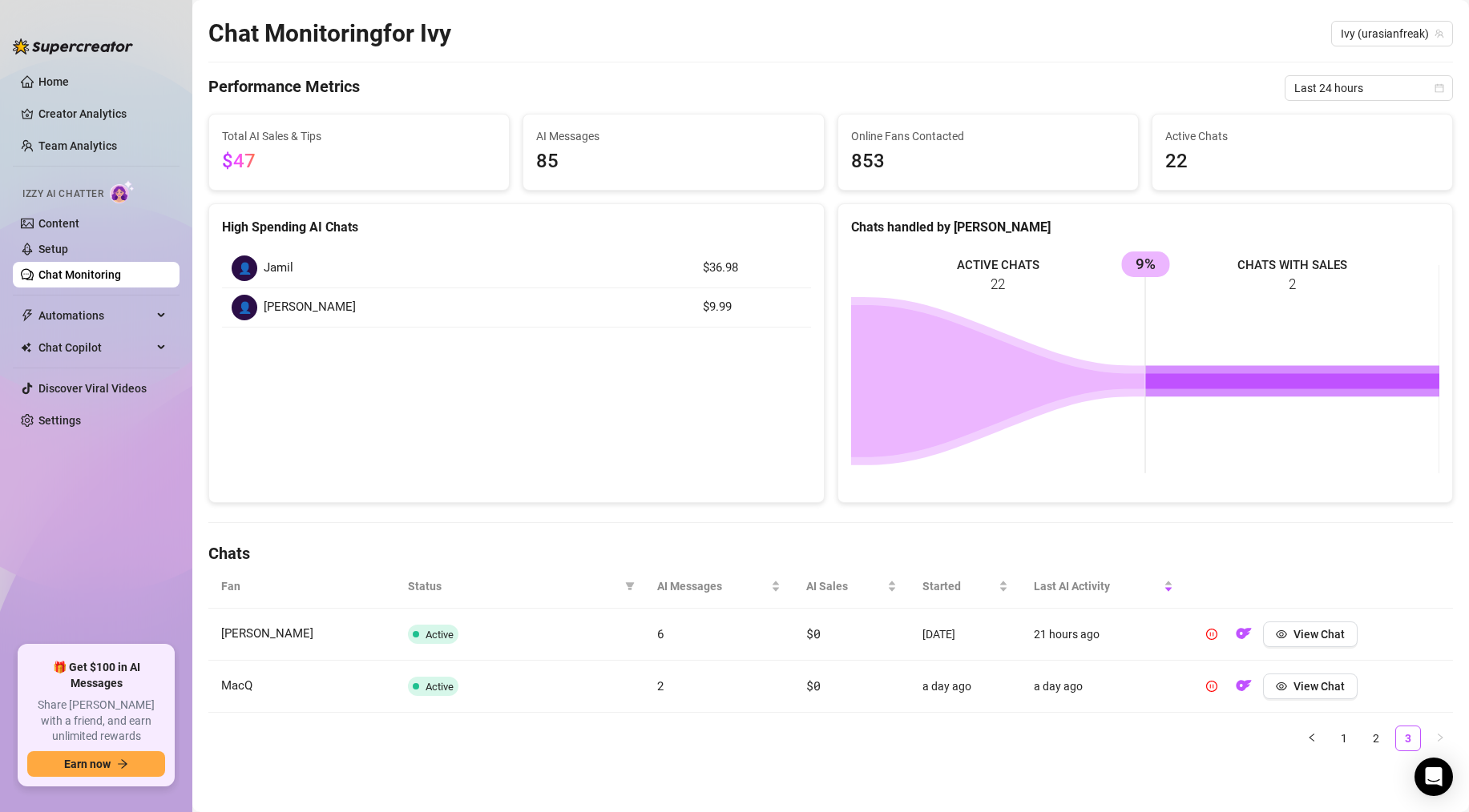
scroll to position [0, 0]
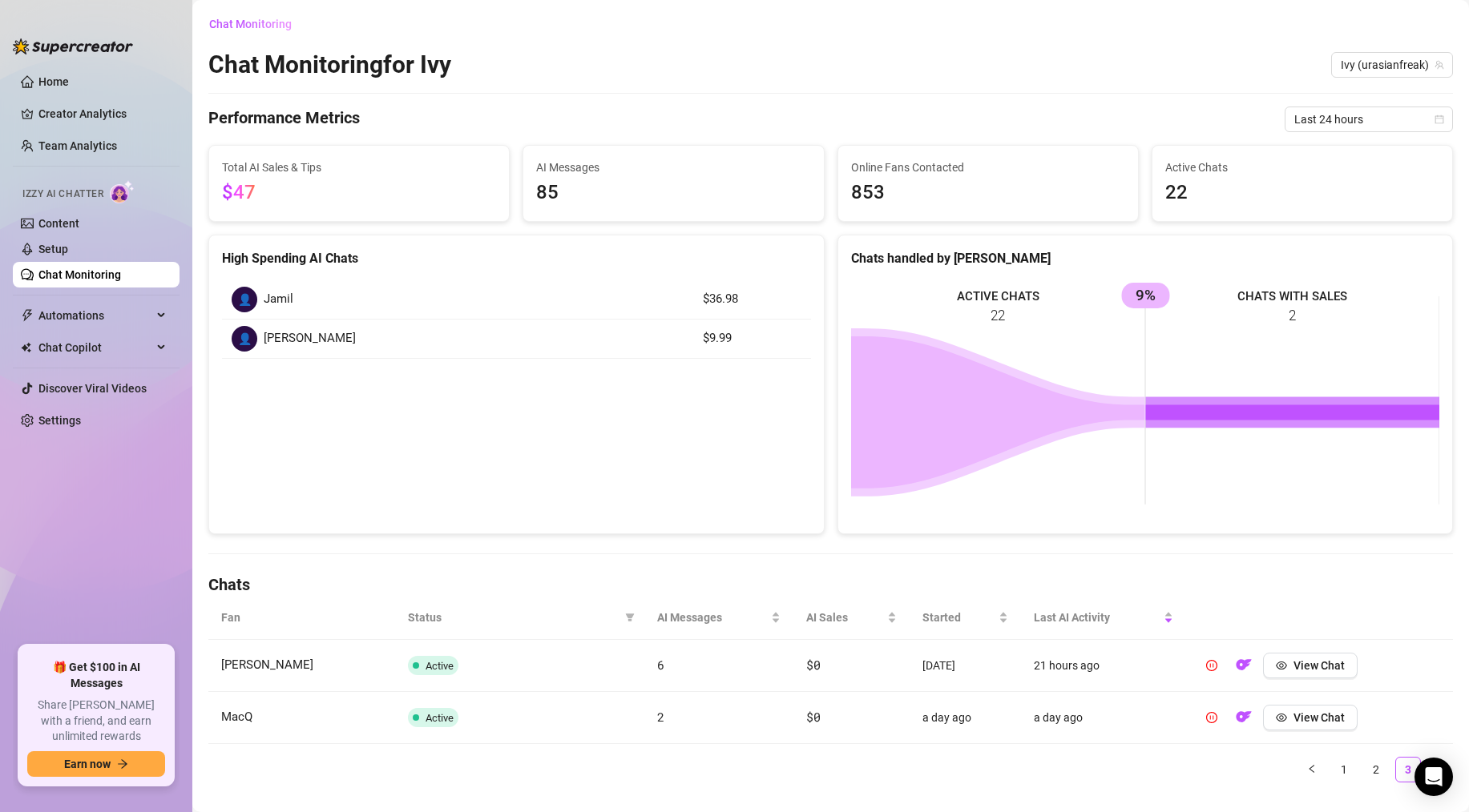
click at [121, 279] on link "Chat Monitoring" at bounding box center [80, 274] width 82 height 13
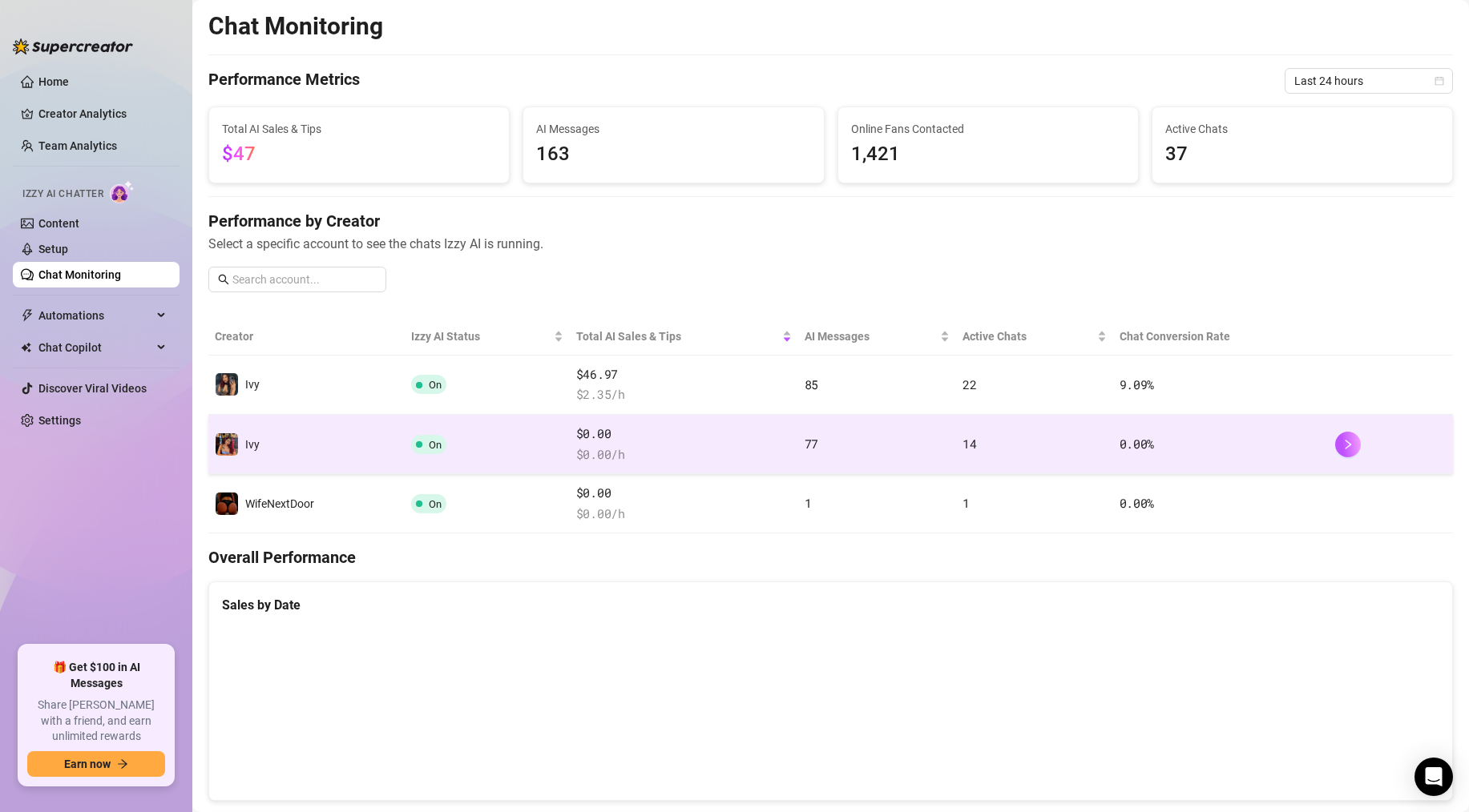
click at [400, 433] on td "Ivy" at bounding box center [307, 445] width 196 height 60
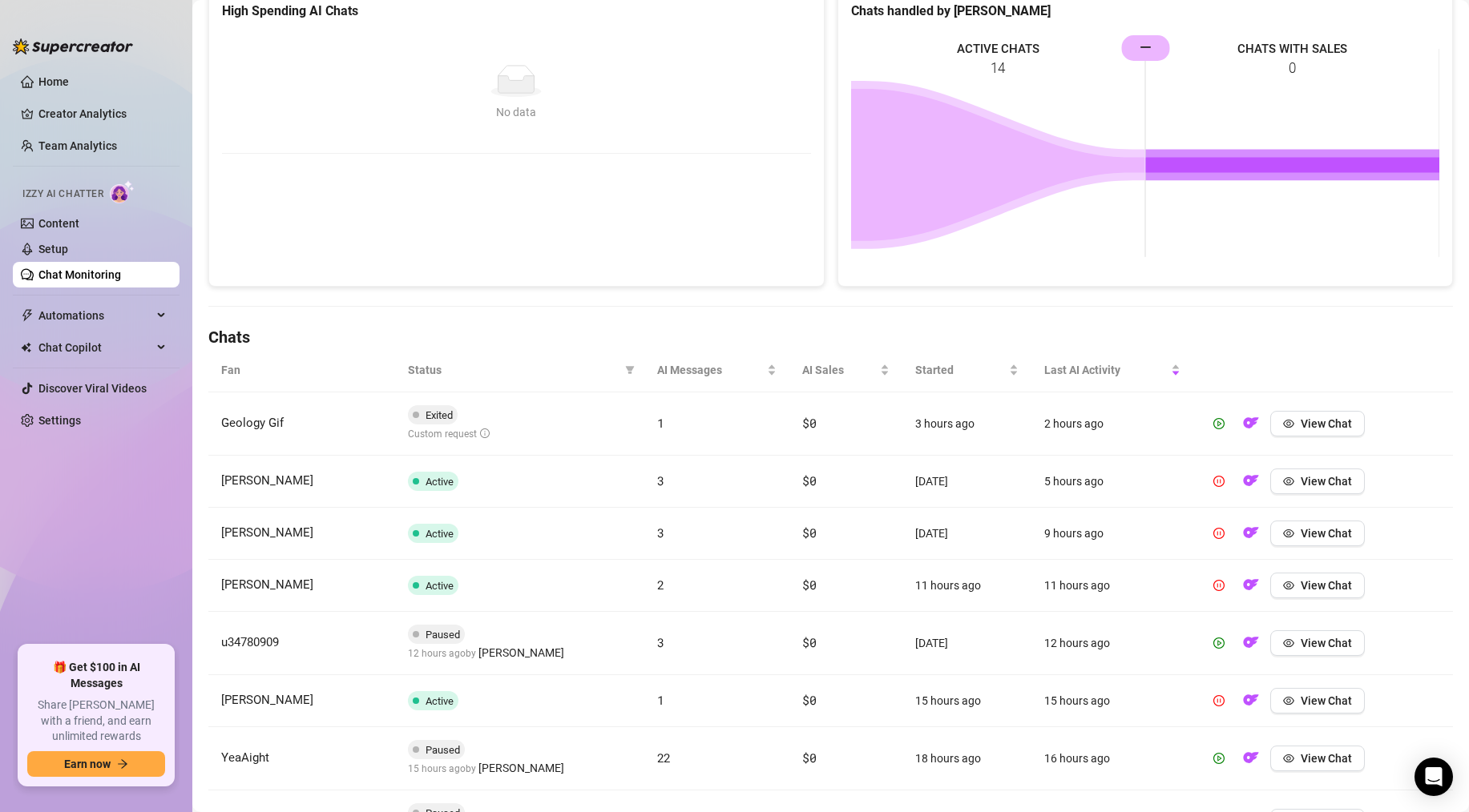
scroll to position [340, 0]
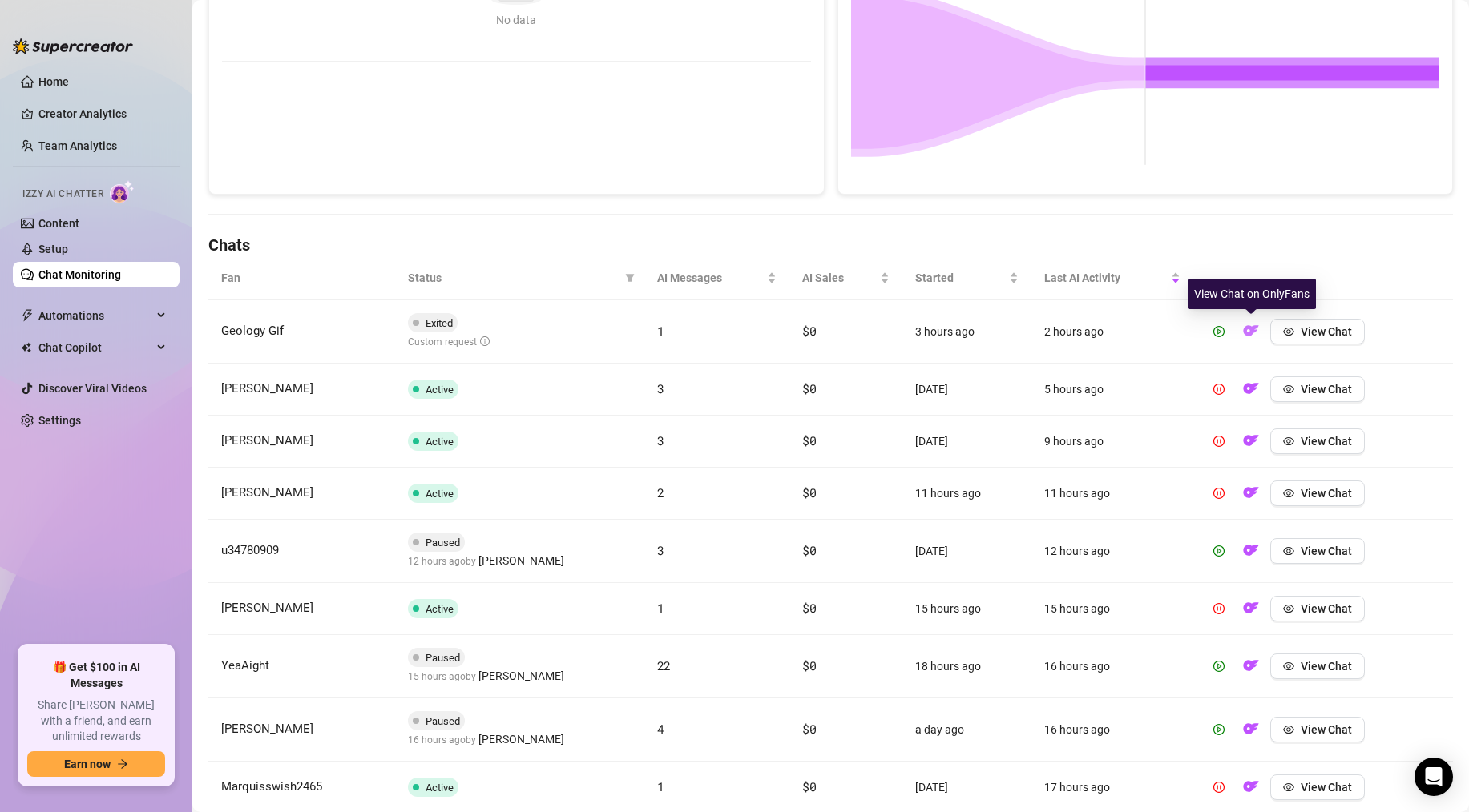
click at [1254, 324] on img "button" at bounding box center [1251, 331] width 16 height 16
click at [1247, 553] on img "button" at bounding box center [1251, 550] width 16 height 16
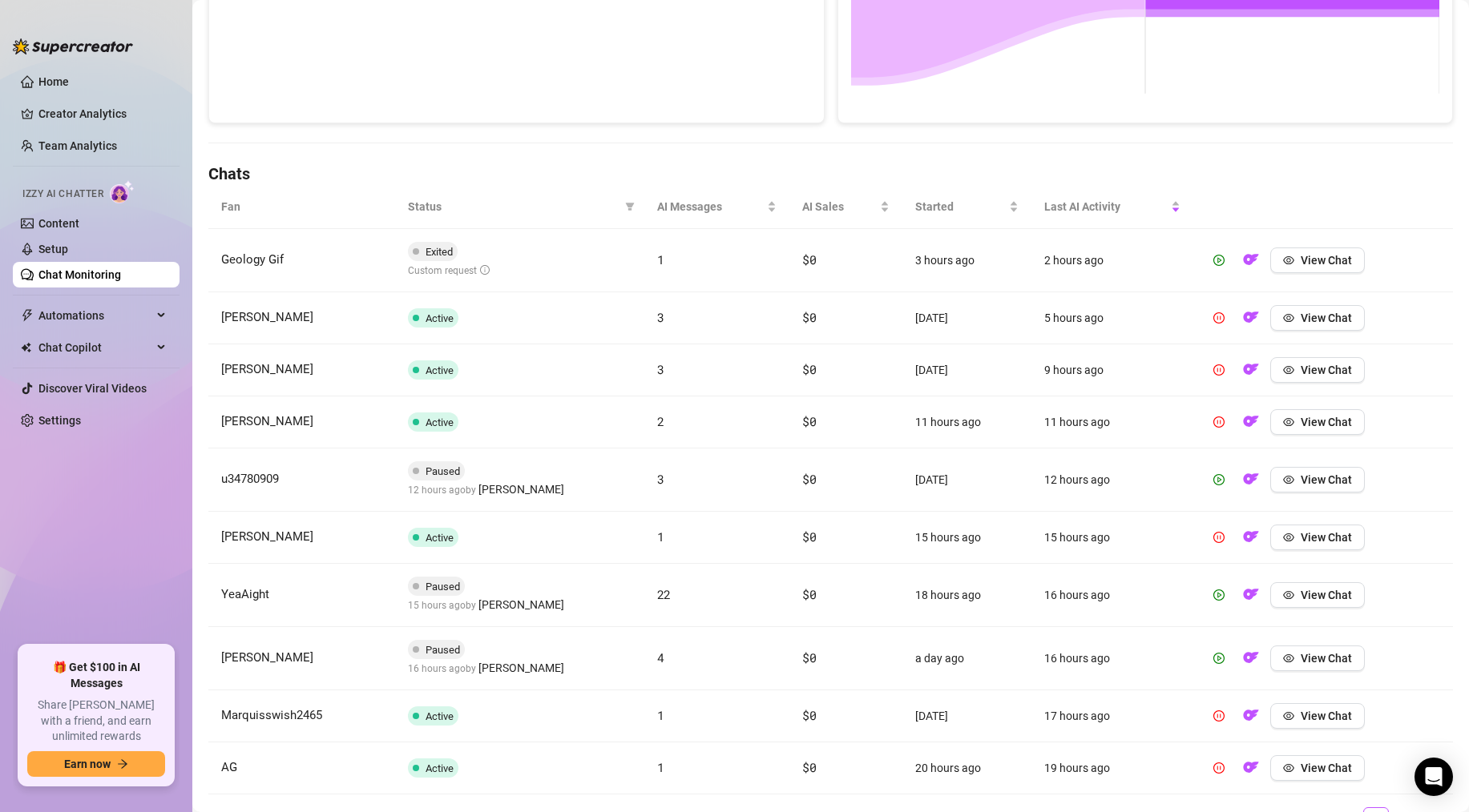
scroll to position [442, 0]
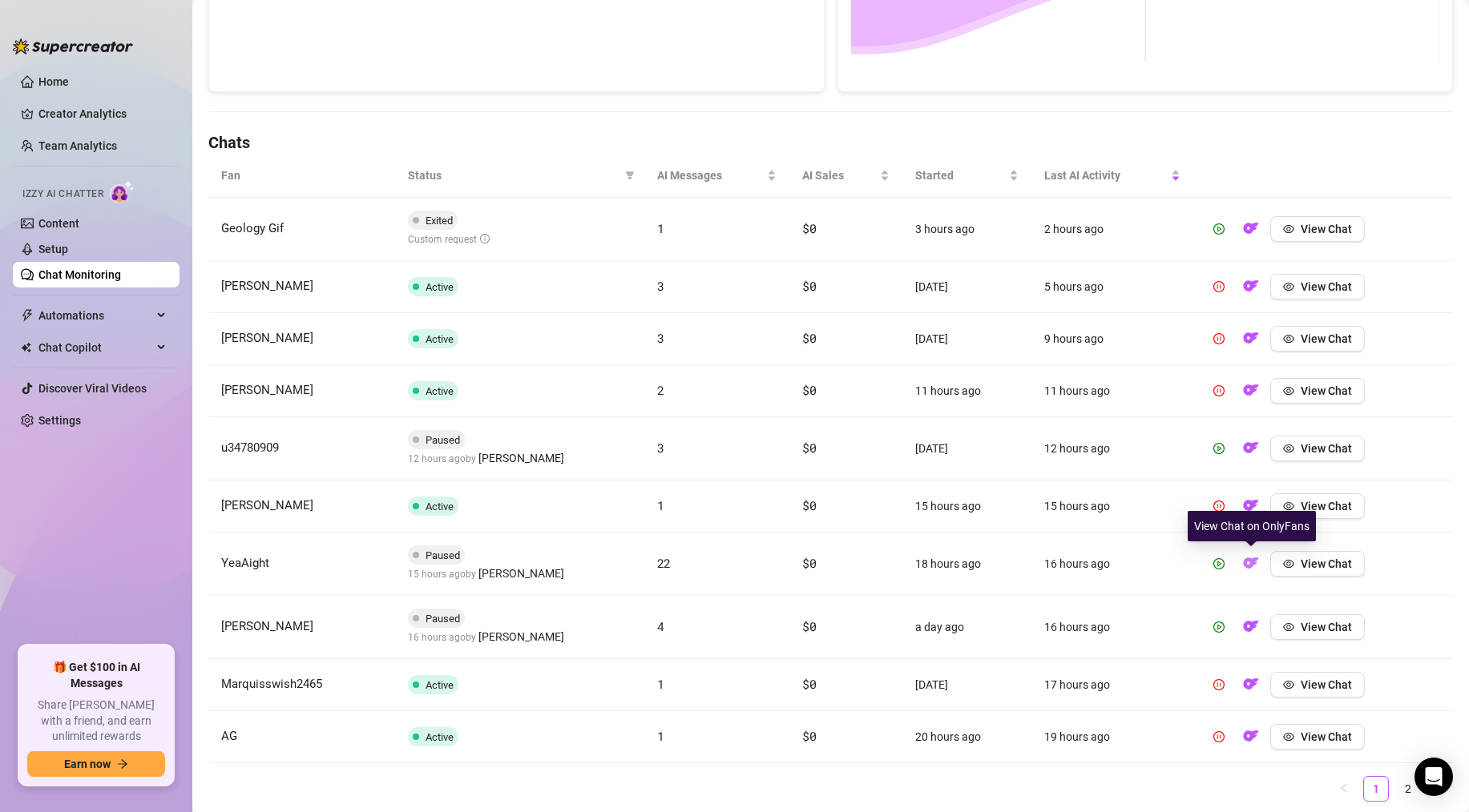
click at [1254, 566] on img "button" at bounding box center [1251, 563] width 16 height 16
click at [1246, 627] on img "button" at bounding box center [1251, 626] width 16 height 16
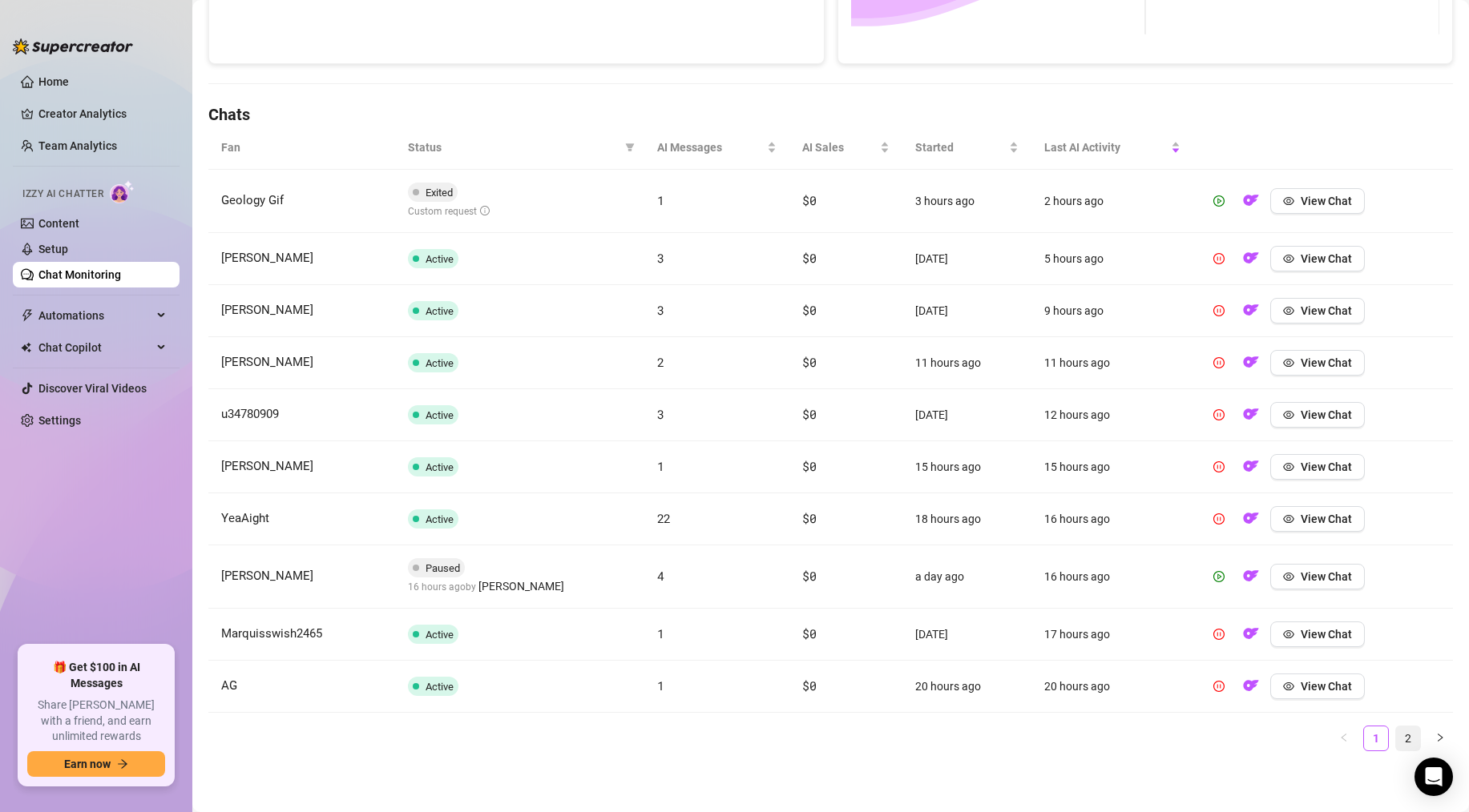
click at [1408, 729] on link "2" at bounding box center [1407, 738] width 24 height 24
